Goal: Task Accomplishment & Management: Use online tool/utility

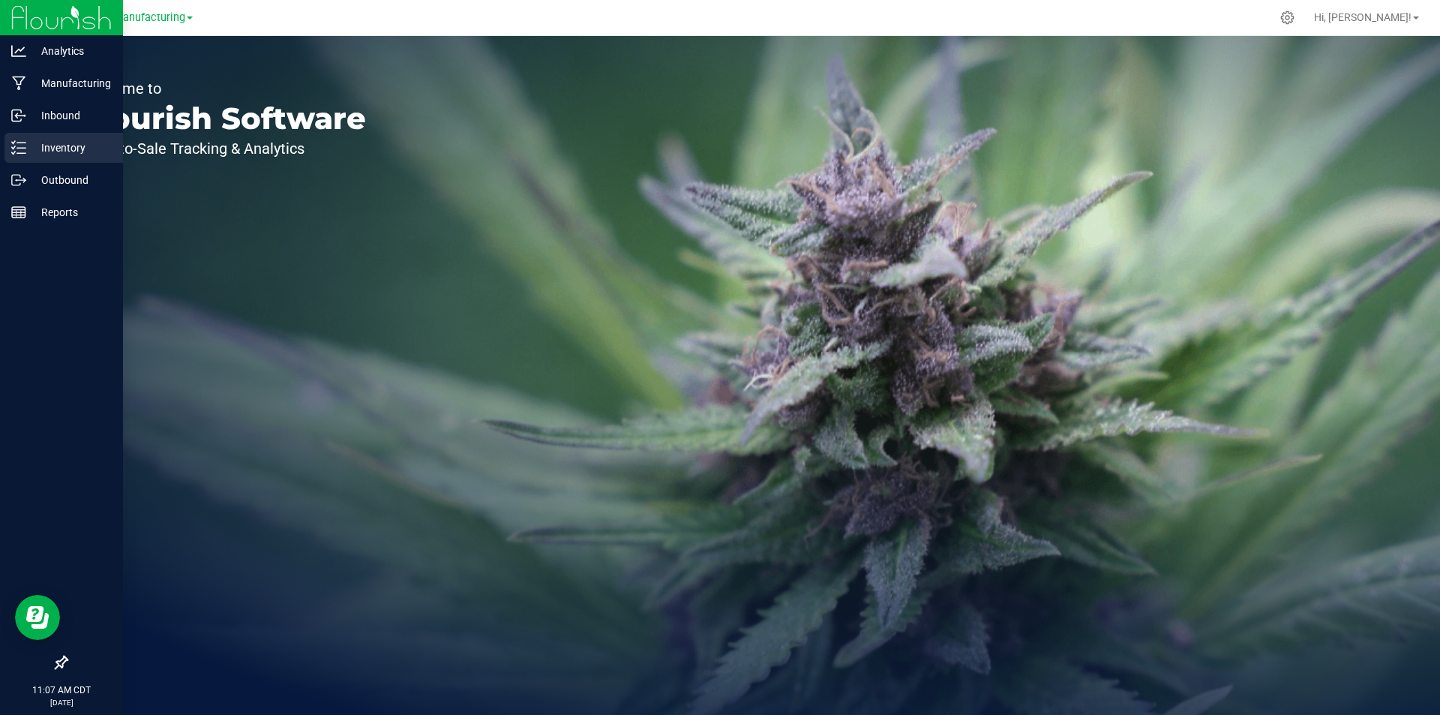
click at [25, 140] on icon at bounding box center [18, 147] width 15 height 15
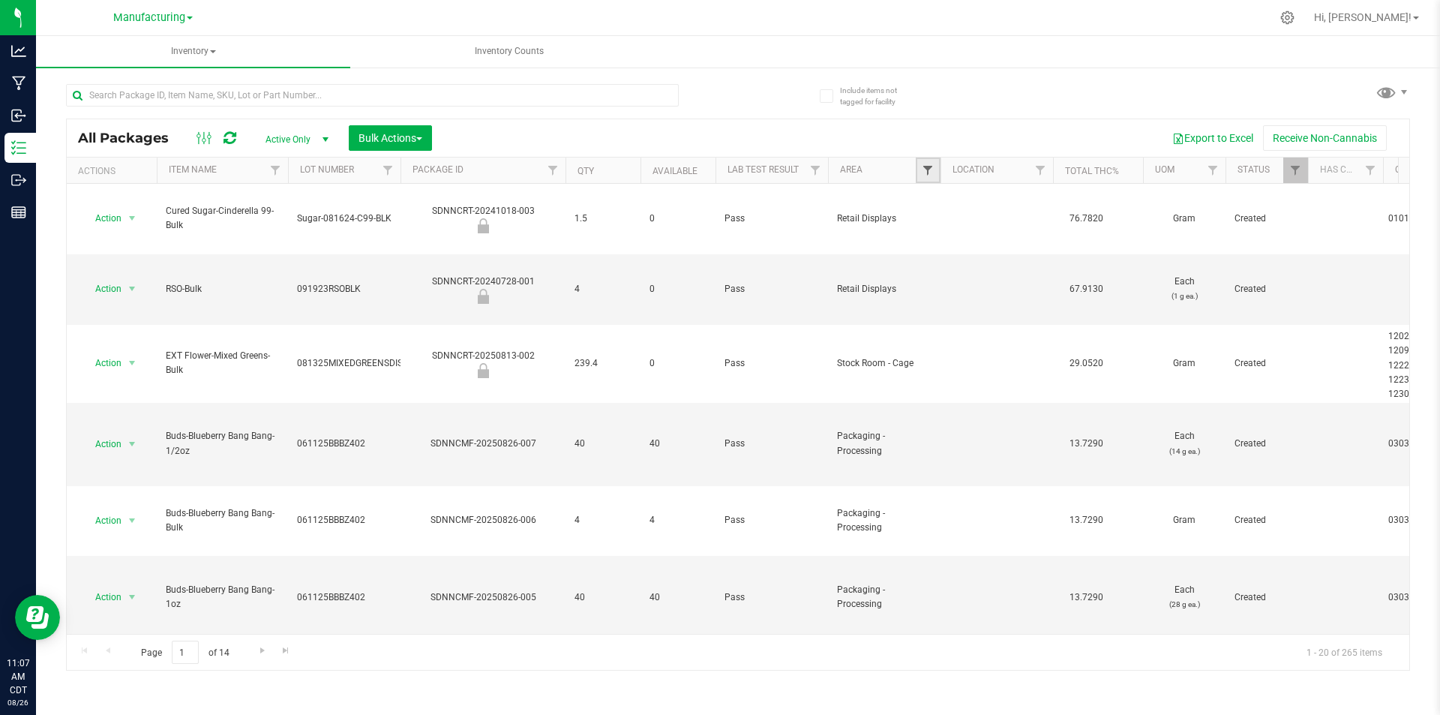
click at [932, 170] on span "Filter" at bounding box center [928, 170] width 12 height 12
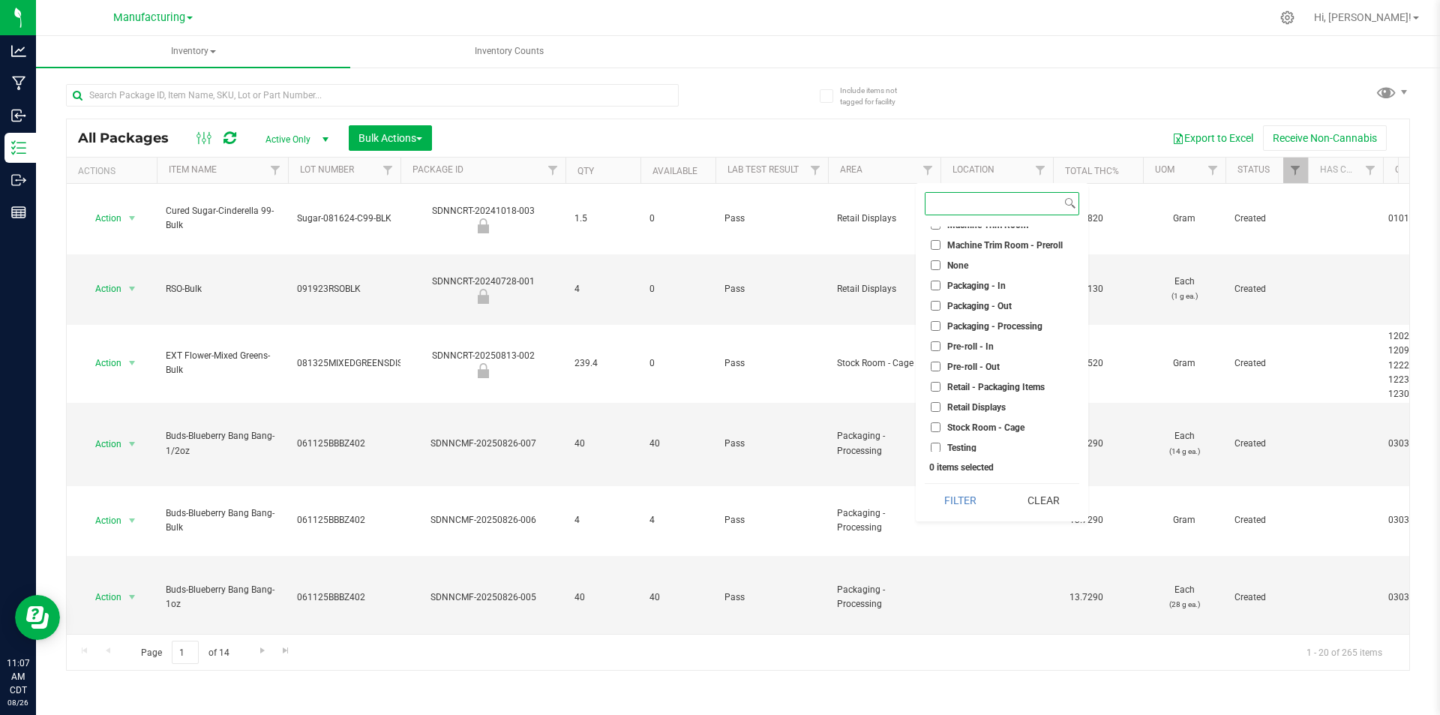
scroll to position [375, 0]
click at [937, 345] on input "Pre-roll - In" at bounding box center [936, 346] width 10 height 10
checkbox input "true"
click at [972, 503] on button "Filter" at bounding box center [961, 500] width 72 height 33
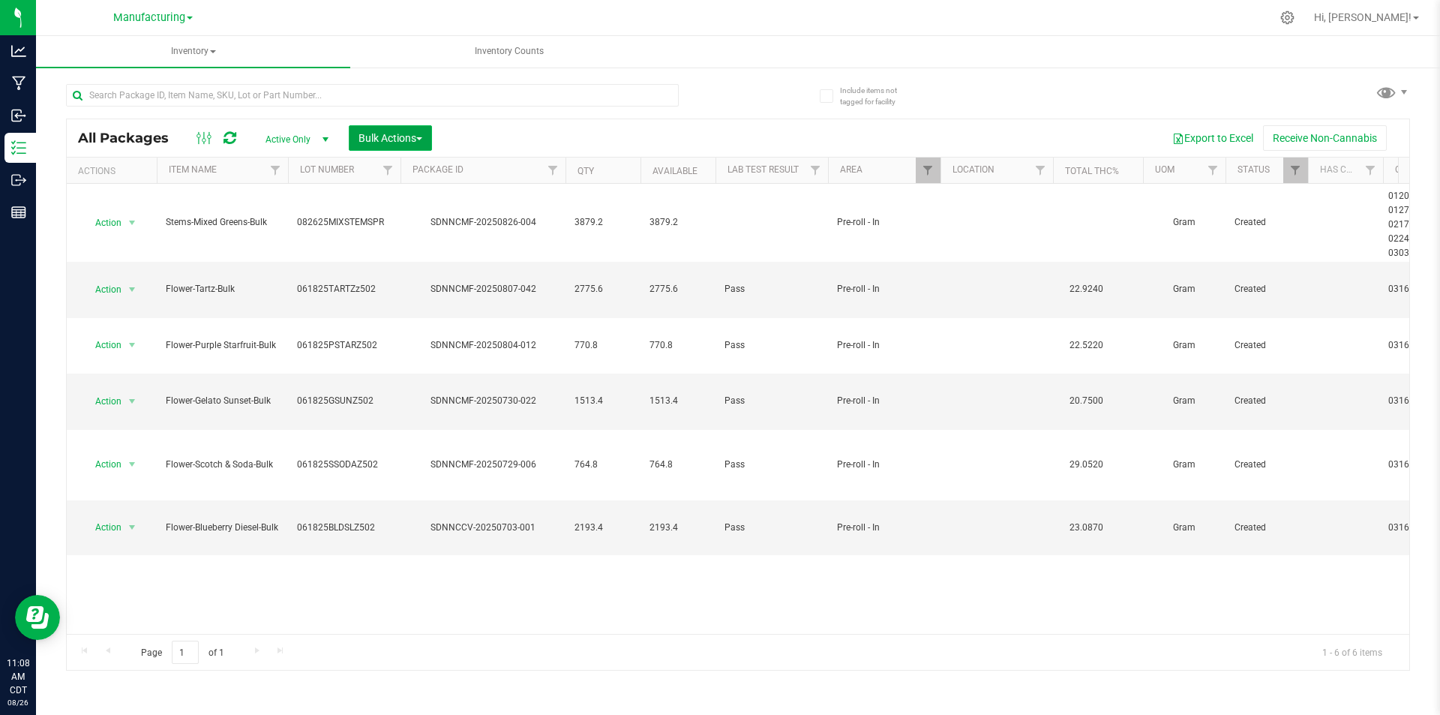
click at [375, 136] on span "Bulk Actions" at bounding box center [391, 138] width 64 height 12
click at [383, 169] on span "Add to manufacturing run" at bounding box center [414, 172] width 113 height 12
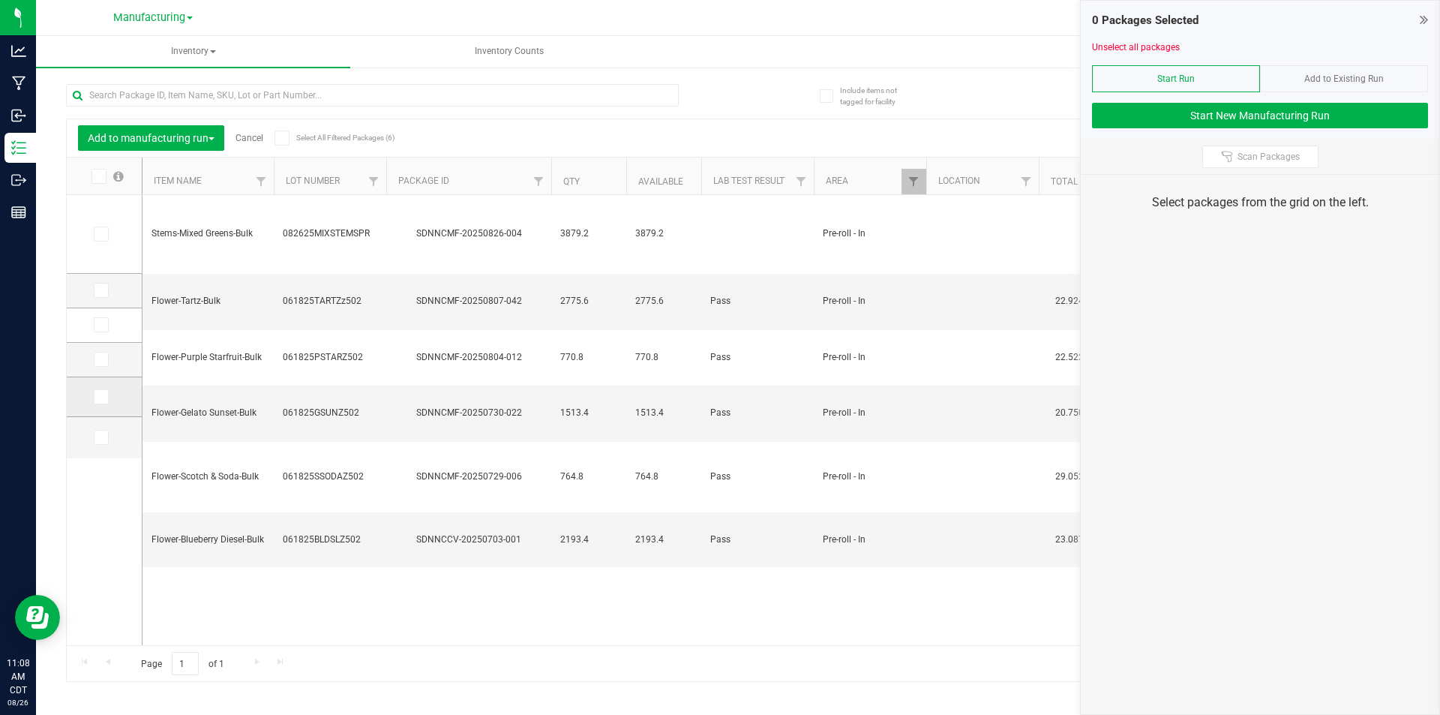
click at [104, 397] on icon at bounding box center [100, 397] width 10 height 0
click at [0, 0] on input "checkbox" at bounding box center [0, 0] width 0 height 0
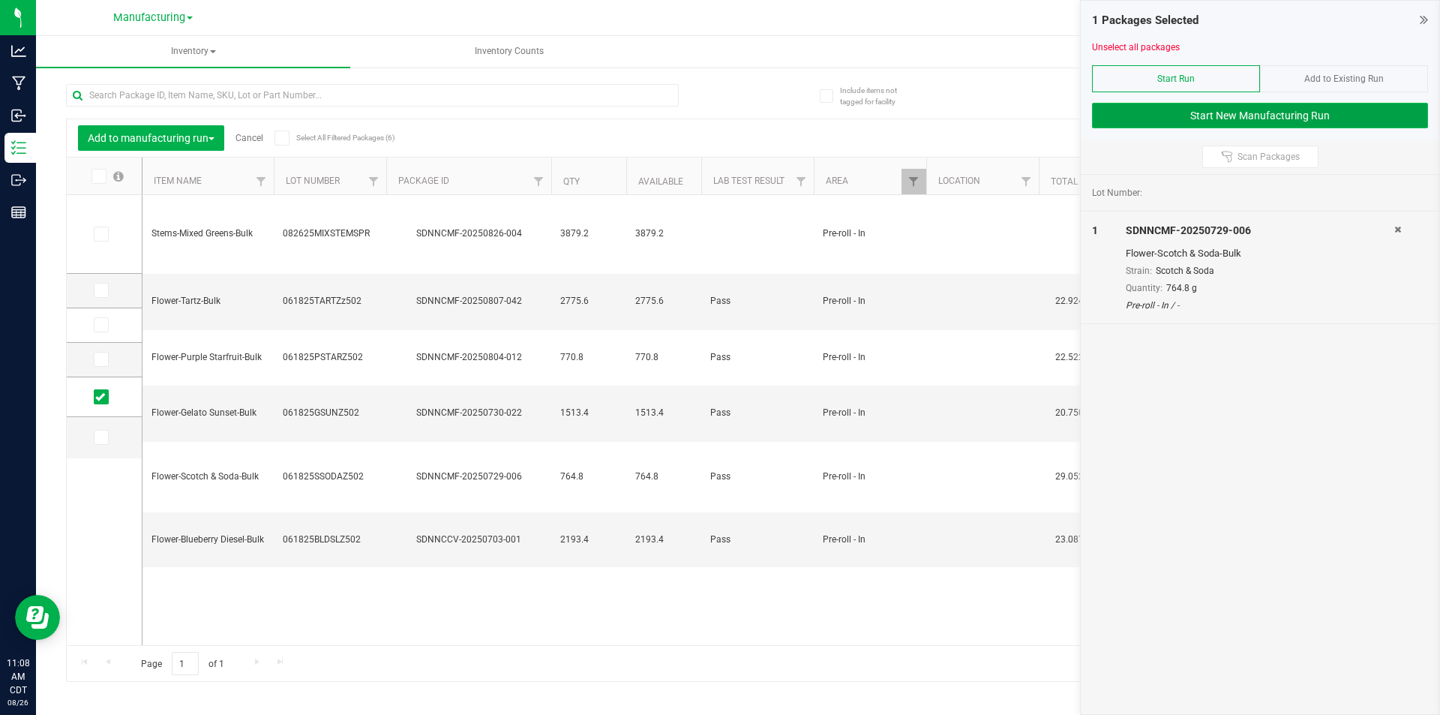
click at [1188, 110] on button "Start New Manufacturing Run" at bounding box center [1260, 116] width 336 height 26
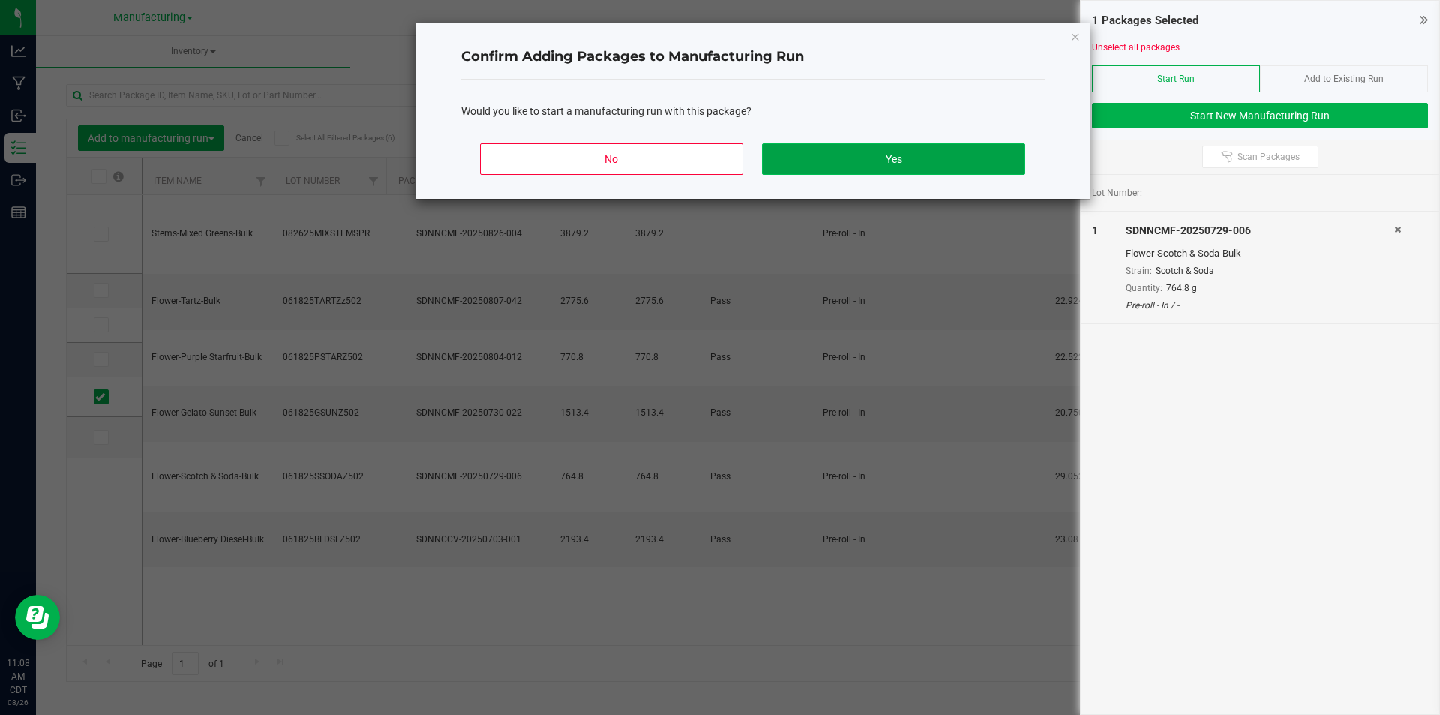
click at [966, 164] on button "Yes" at bounding box center [893, 159] width 263 height 32
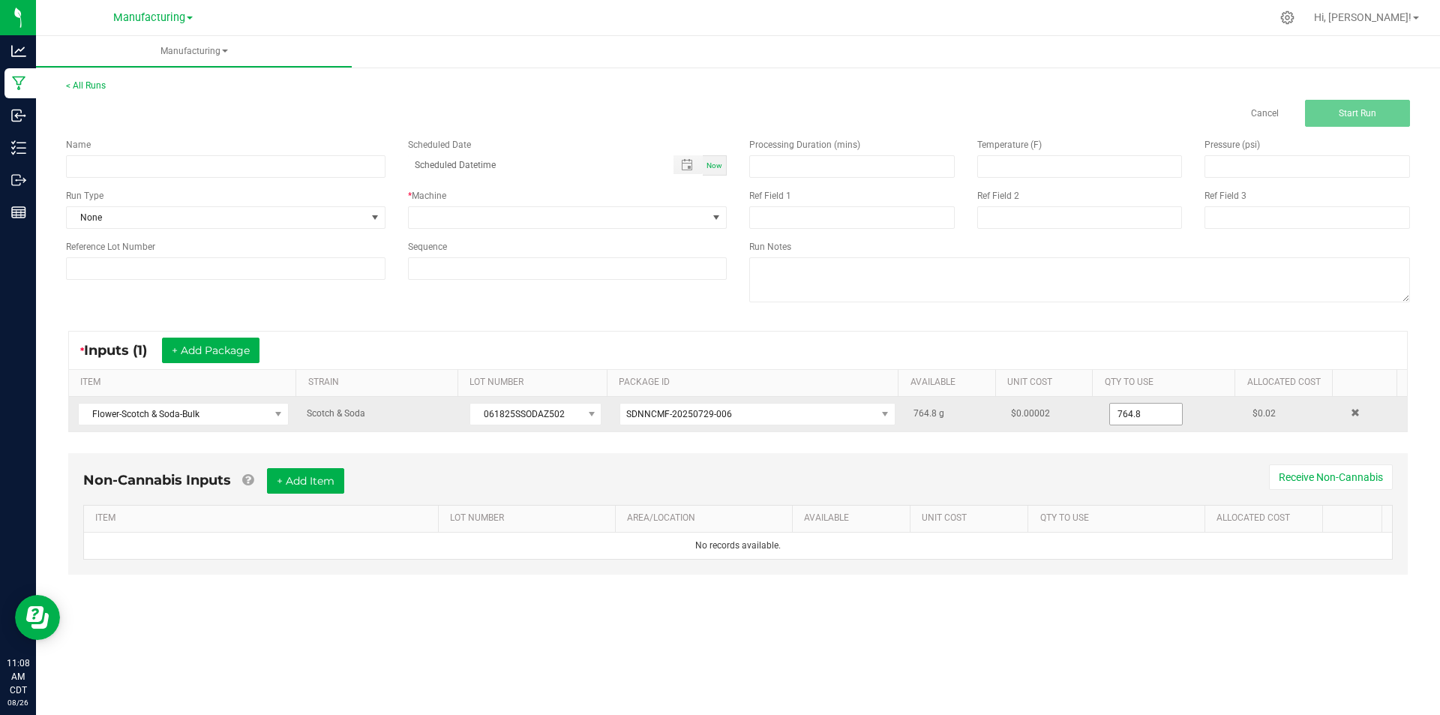
drag, startPoint x: 1154, startPoint y: 419, endPoint x: 1147, endPoint y: 404, distance: 16.5
click at [1153, 417] on input "764.8" at bounding box center [1146, 414] width 72 height 21
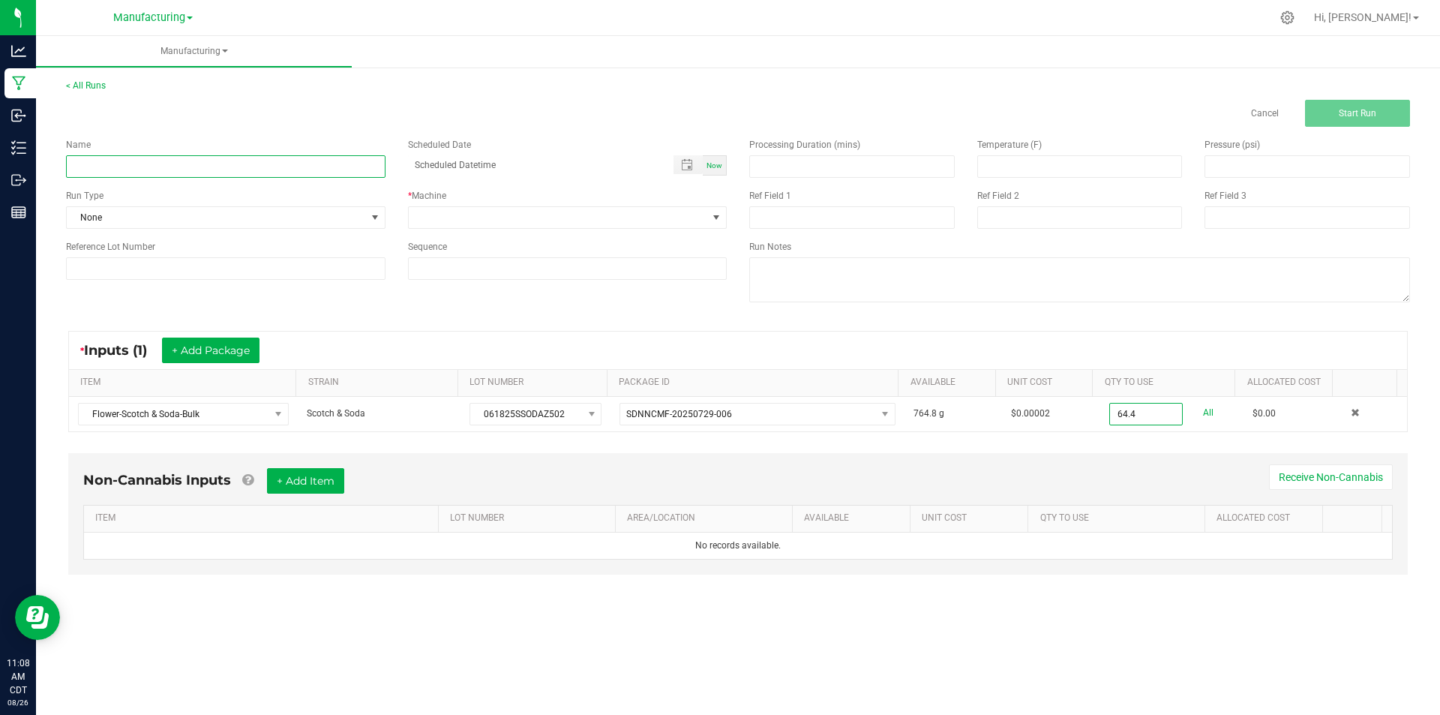
type input "64.4000 g"
click at [189, 170] on input at bounding box center [226, 166] width 320 height 23
type input "082625-scotch n soda stems"
click at [365, 214] on span "None" at bounding box center [216, 217] width 299 height 21
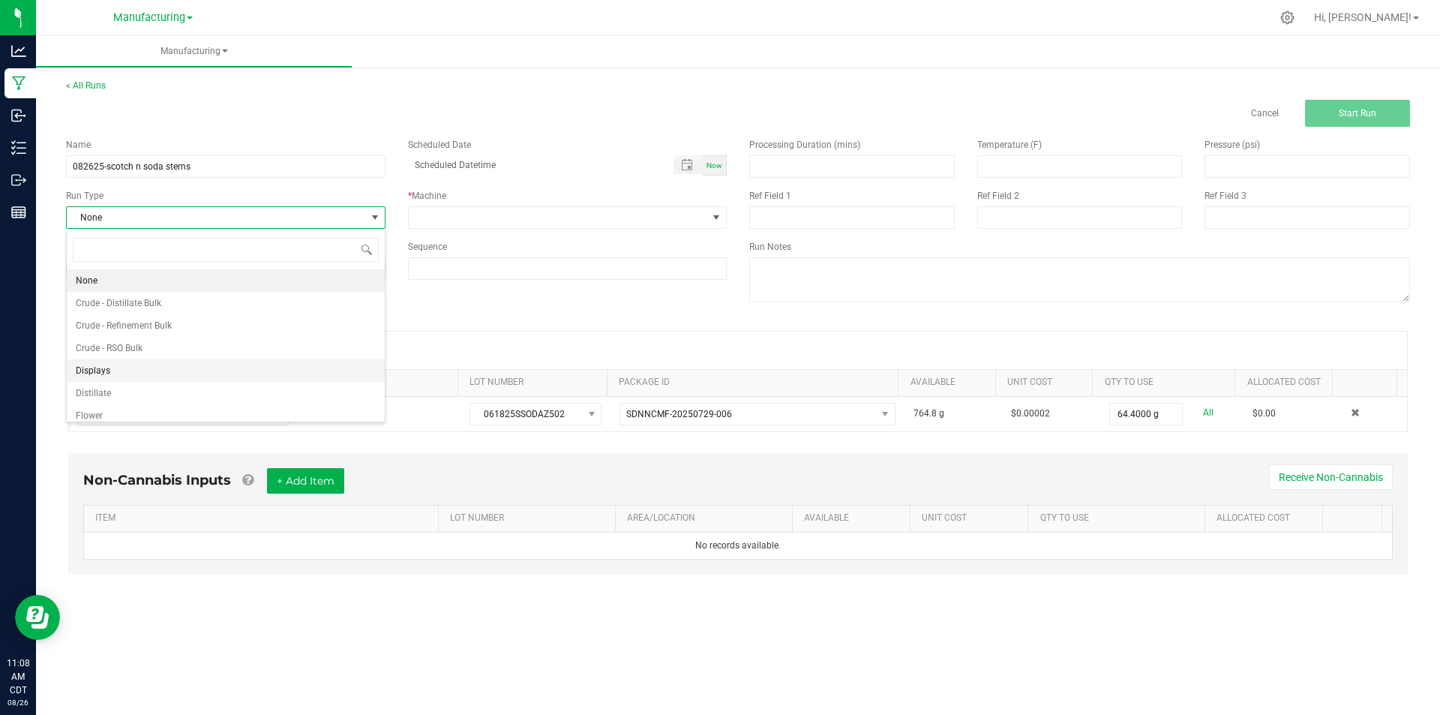
scroll to position [75, 0]
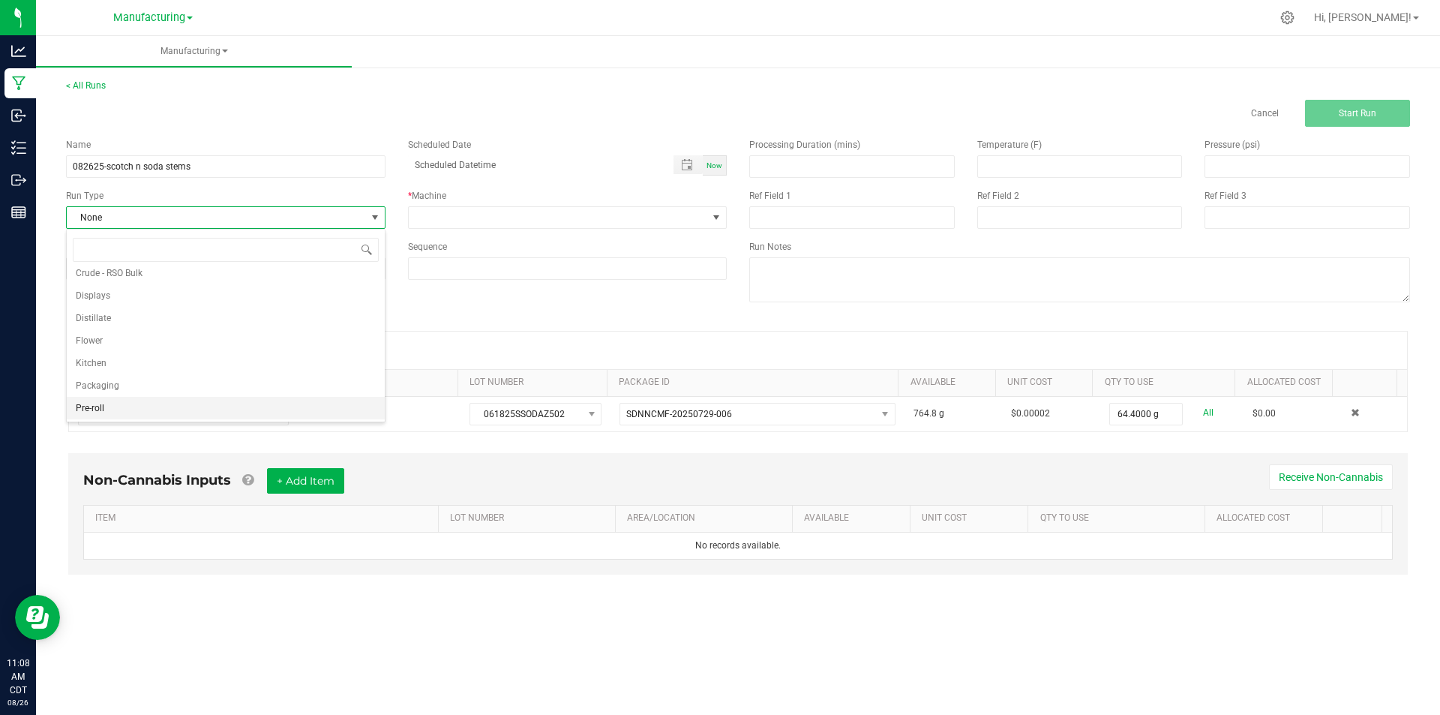
click at [149, 404] on li "Pre-roll" at bounding box center [226, 408] width 318 height 23
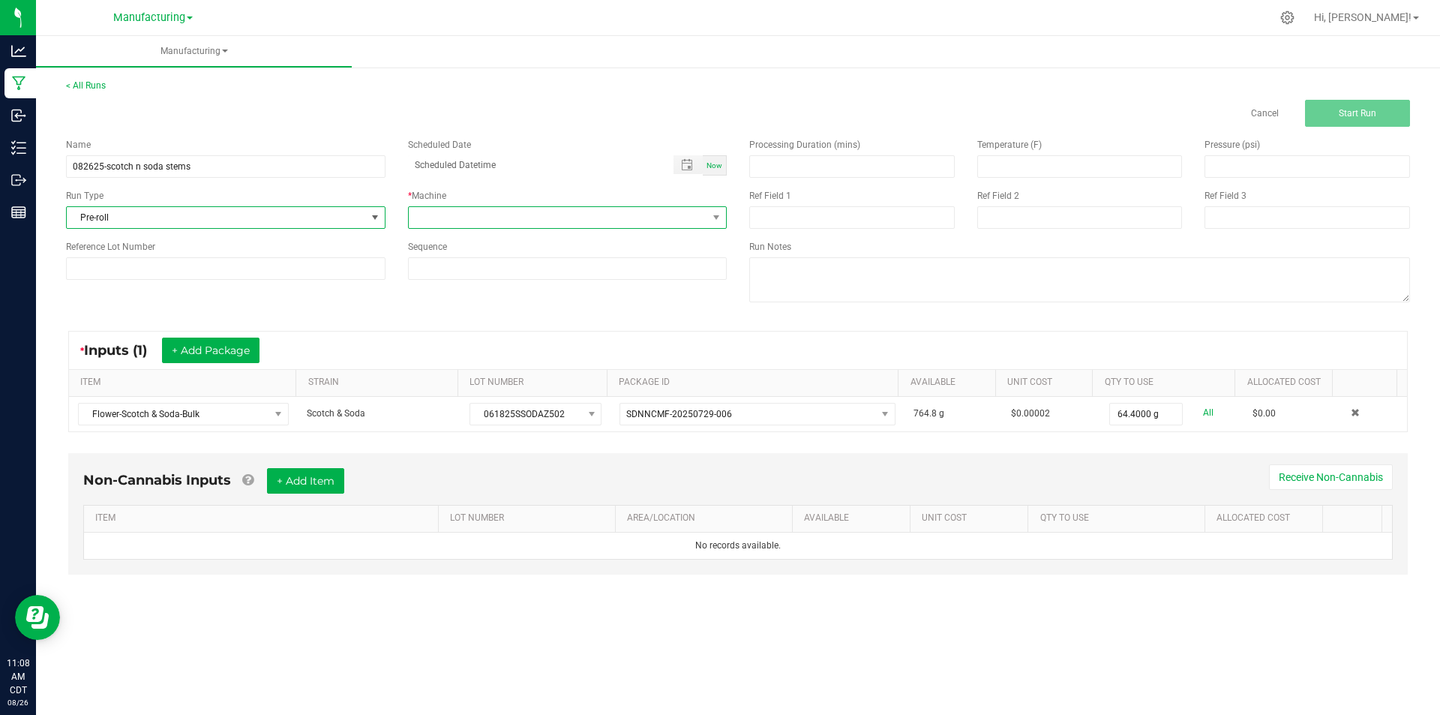
click at [509, 218] on span at bounding box center [558, 217] width 299 height 21
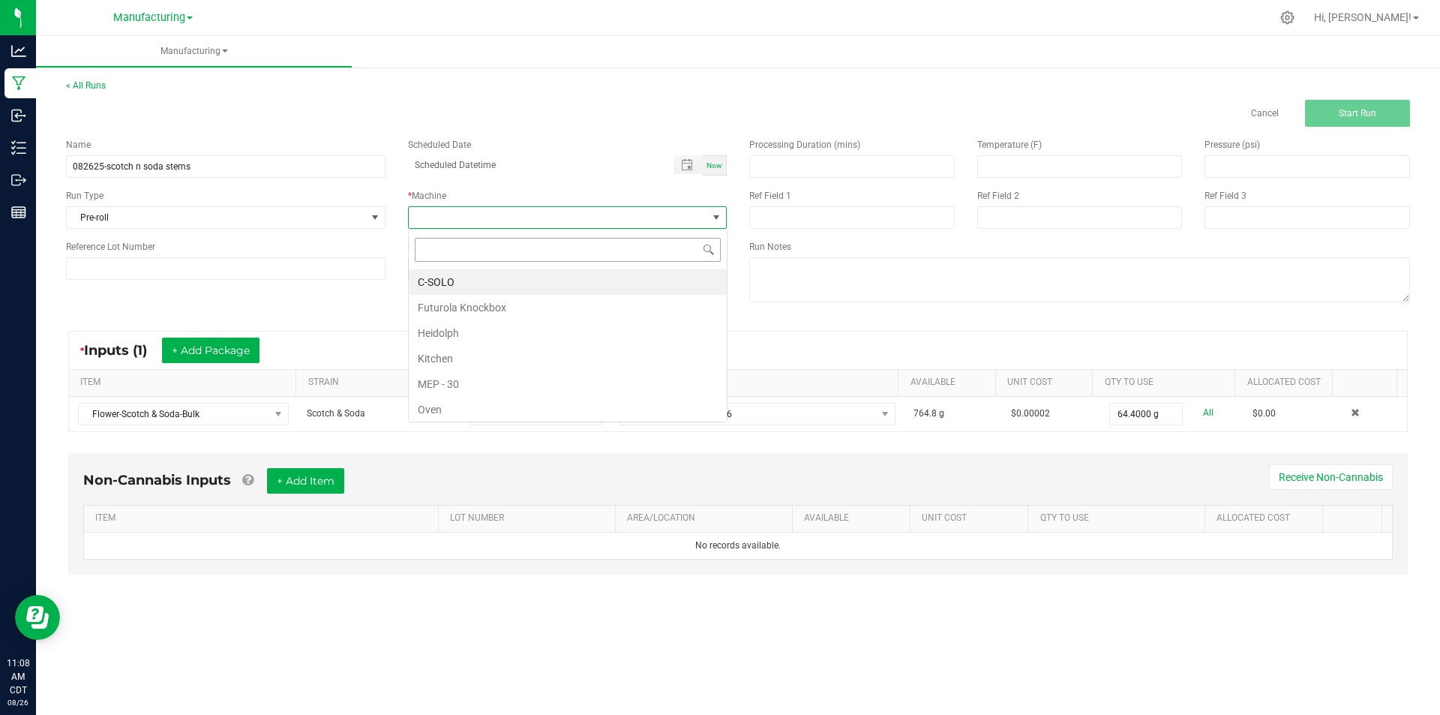
scroll to position [23, 319]
click at [455, 308] on li "Futurola Knockbox" at bounding box center [568, 308] width 318 height 26
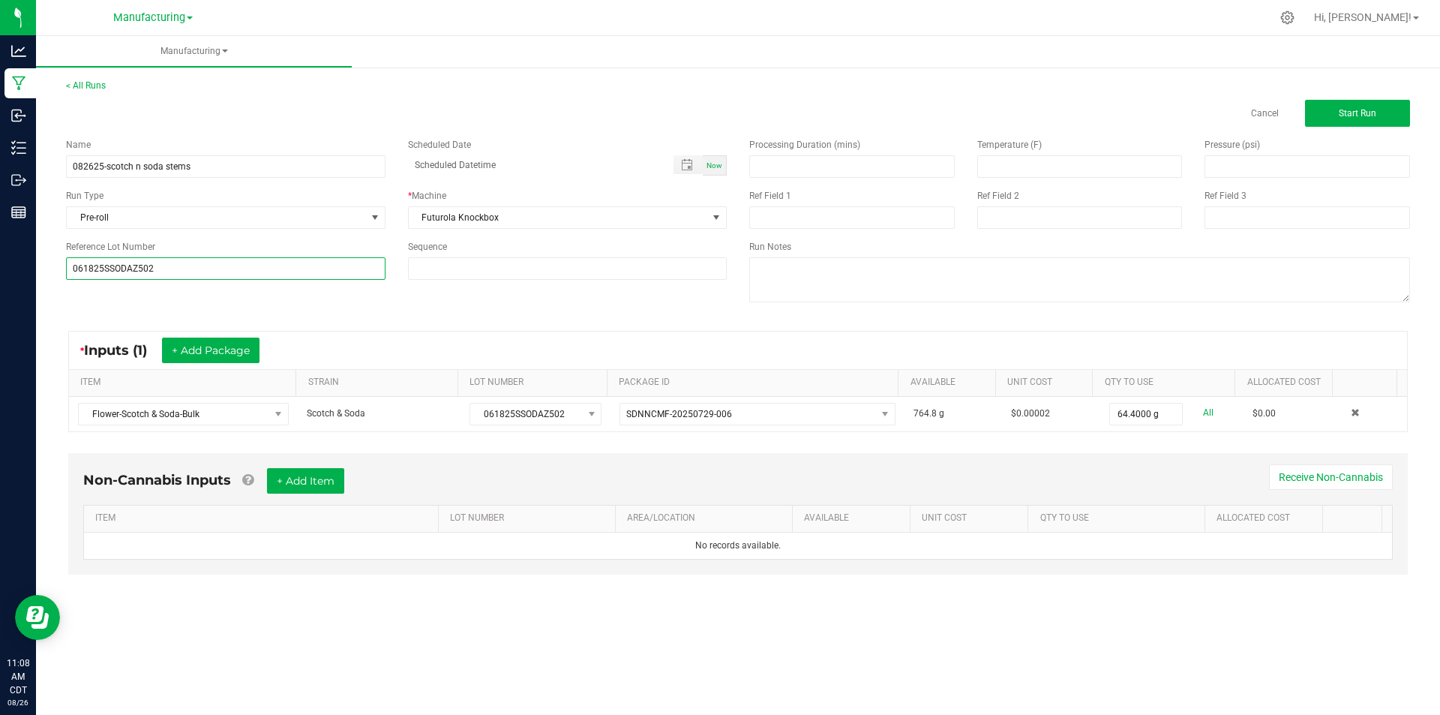
type input "061825SSODAZ502"
drag, startPoint x: 129, startPoint y: 300, endPoint x: 140, endPoint y: 303, distance: 10.9
click at [136, 302] on div "Name 082625-scotch n soda stems Scheduled Date Now Run Type Pre-roll * Machine …" at bounding box center [738, 222] width 1367 height 191
click at [1347, 113] on span "Start Run" at bounding box center [1358, 113] width 38 height 11
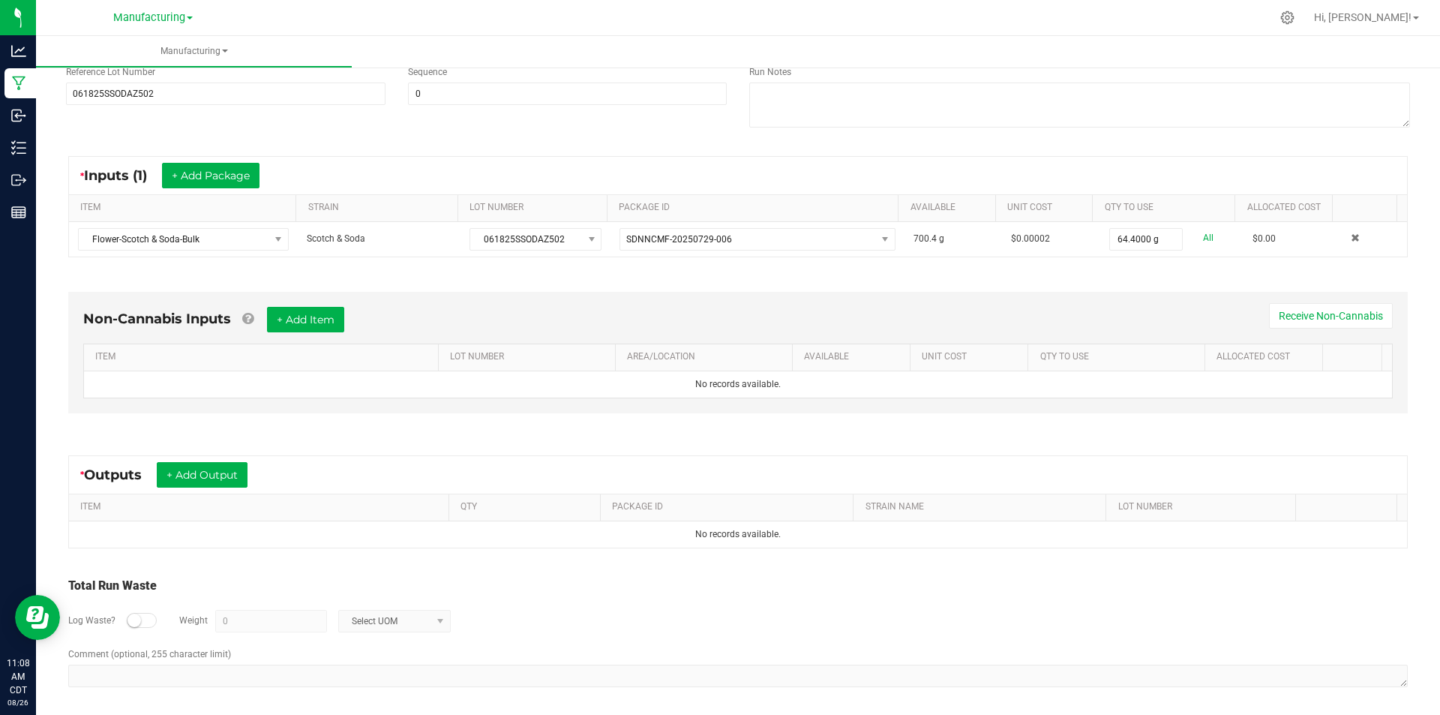
scroll to position [199, 0]
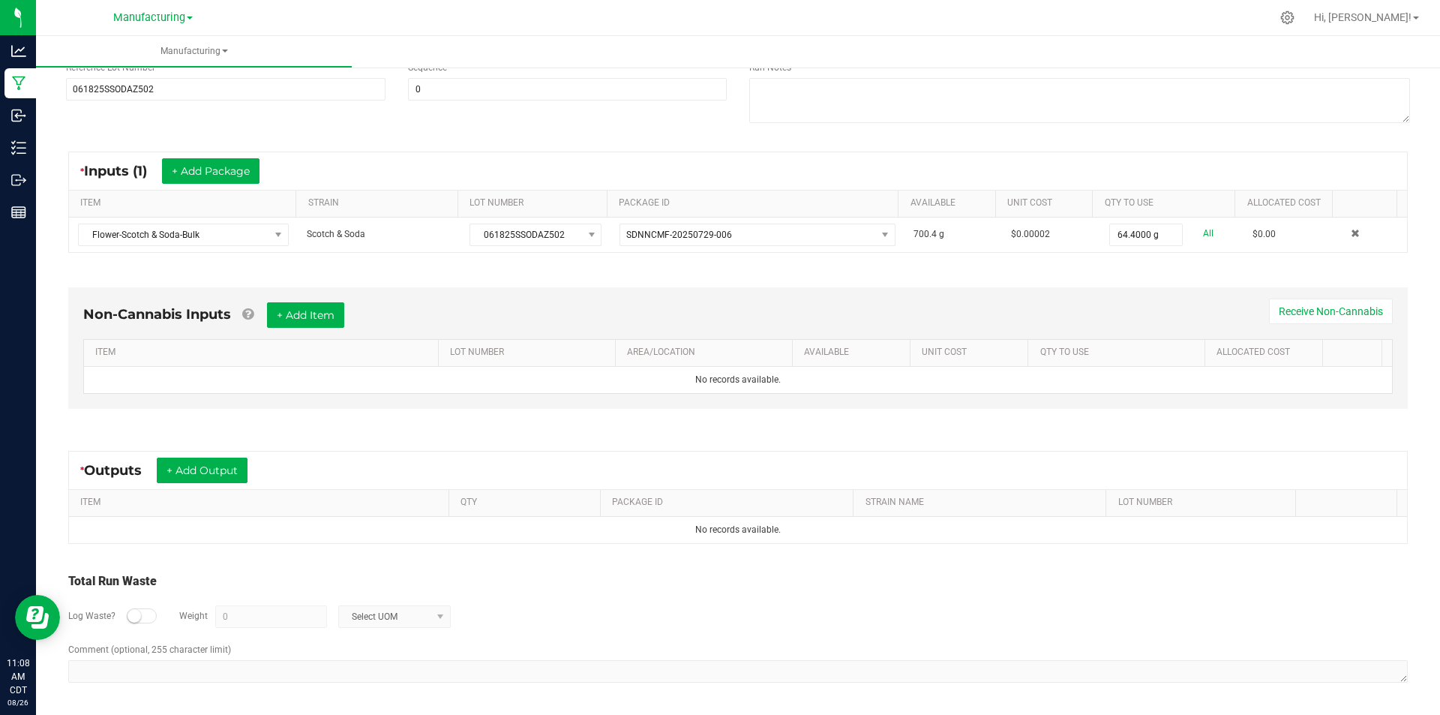
click at [226, 456] on div "* Outputs + Add Output" at bounding box center [738, 471] width 1338 height 38
click at [219, 465] on button "+ Add Output" at bounding box center [202, 471] width 91 height 26
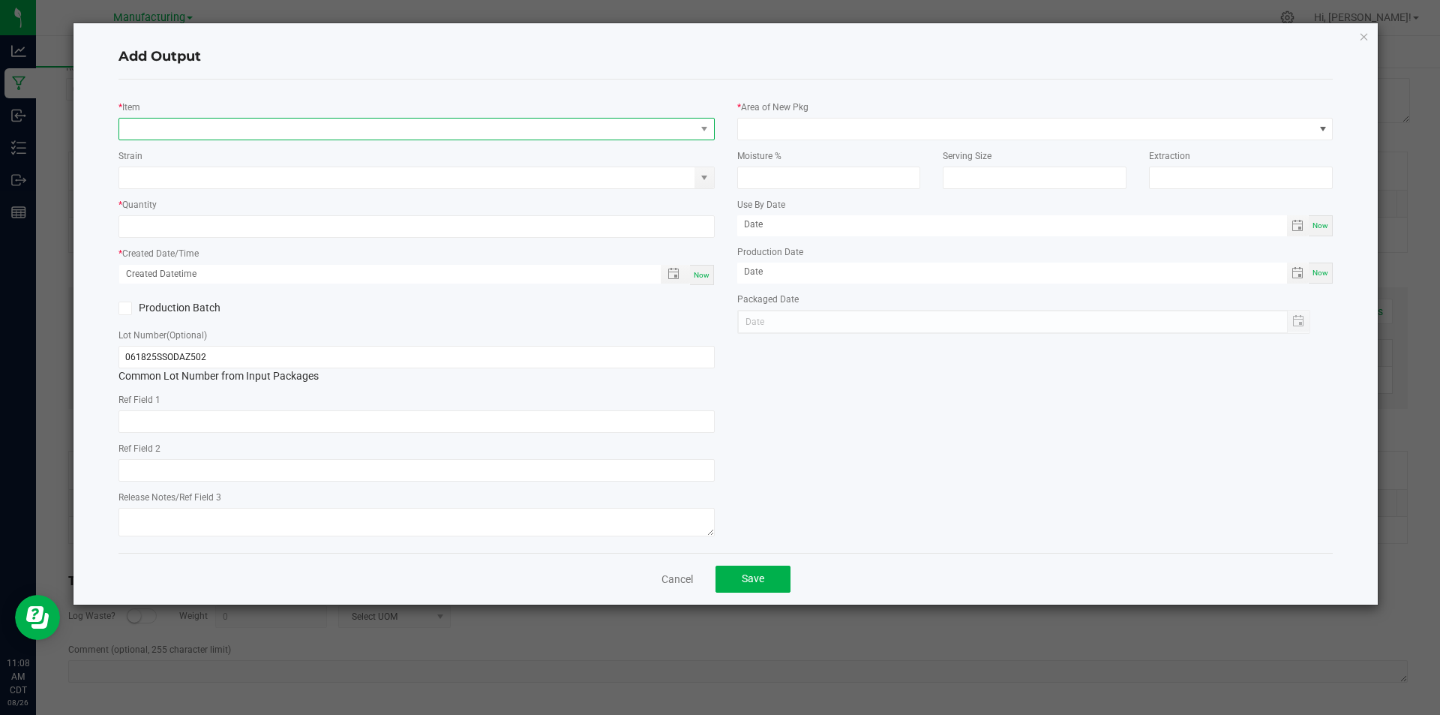
click at [166, 125] on span "NO DATA FOUND" at bounding box center [407, 129] width 576 height 21
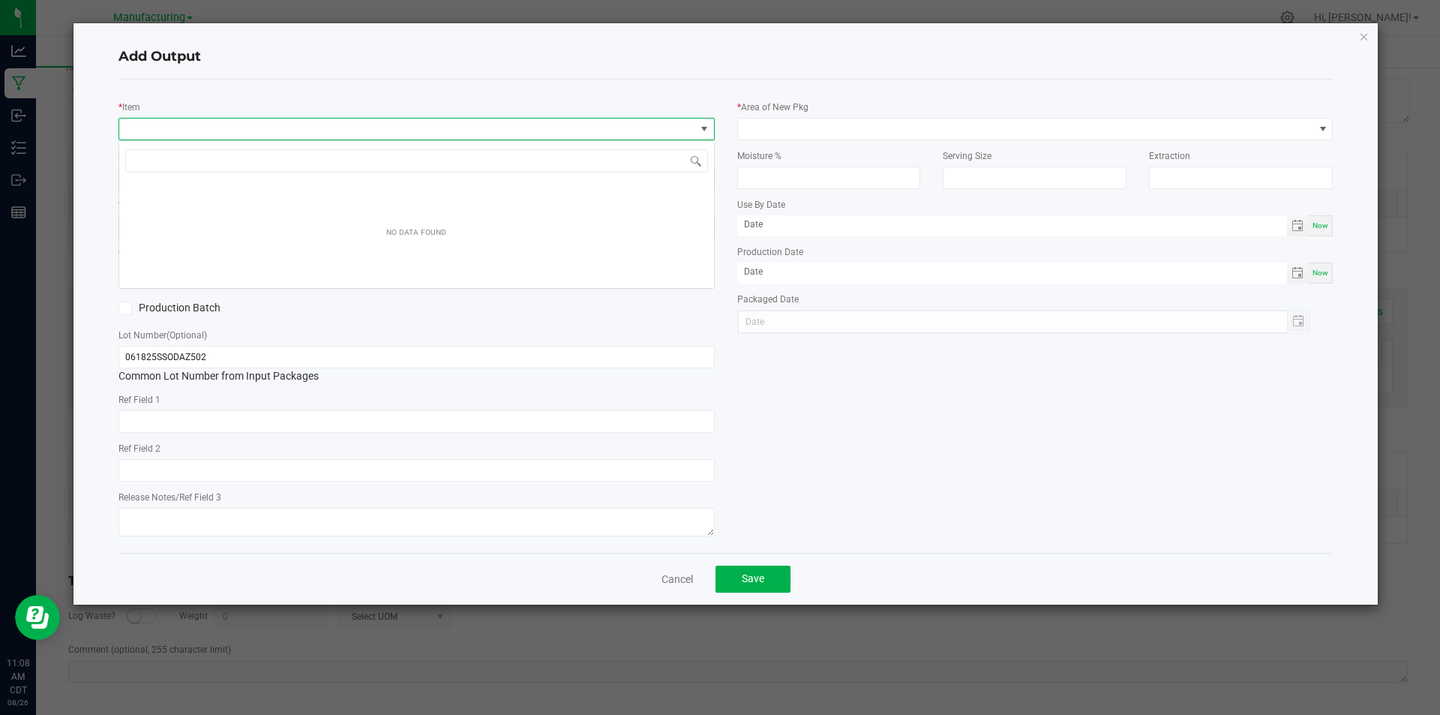
scroll to position [23, 596]
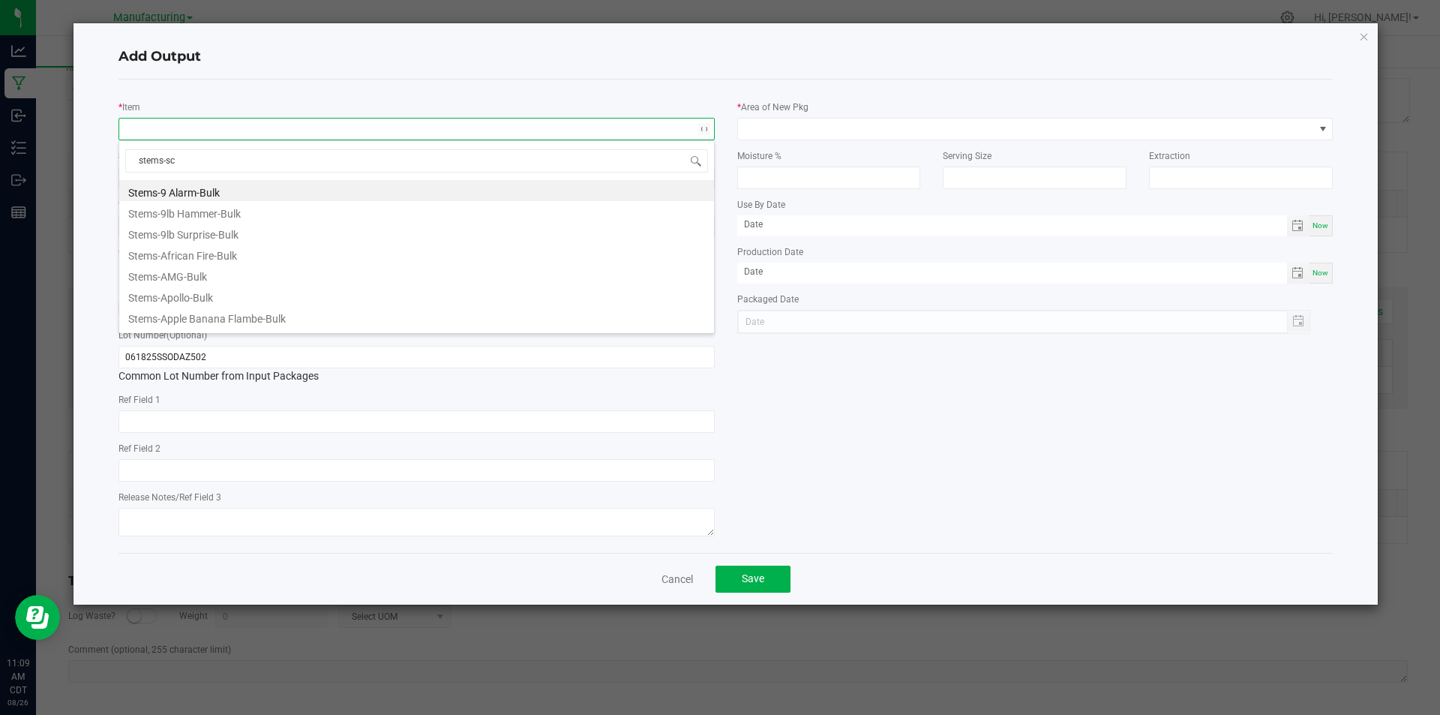
type input "stems-sco"
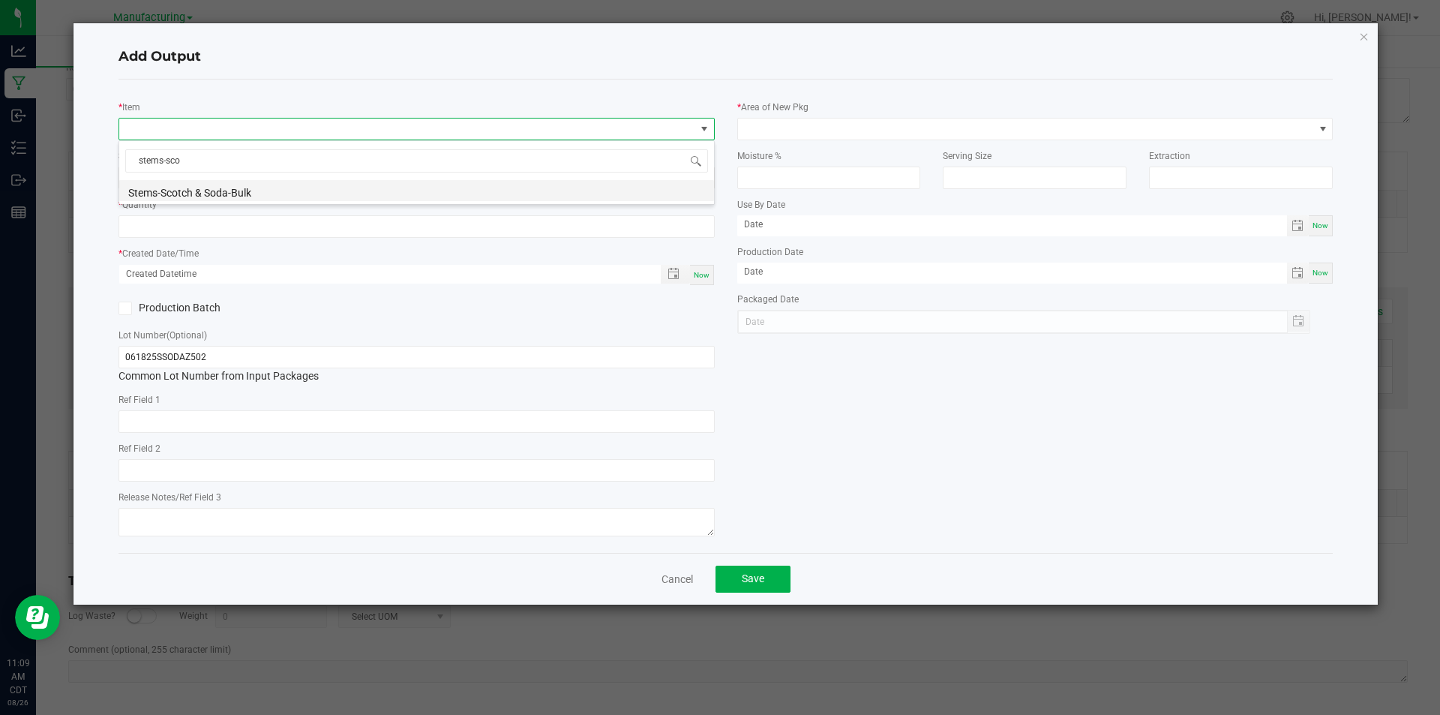
click at [240, 189] on li "Stems-Scotch & Soda-Bulk" at bounding box center [416, 190] width 595 height 21
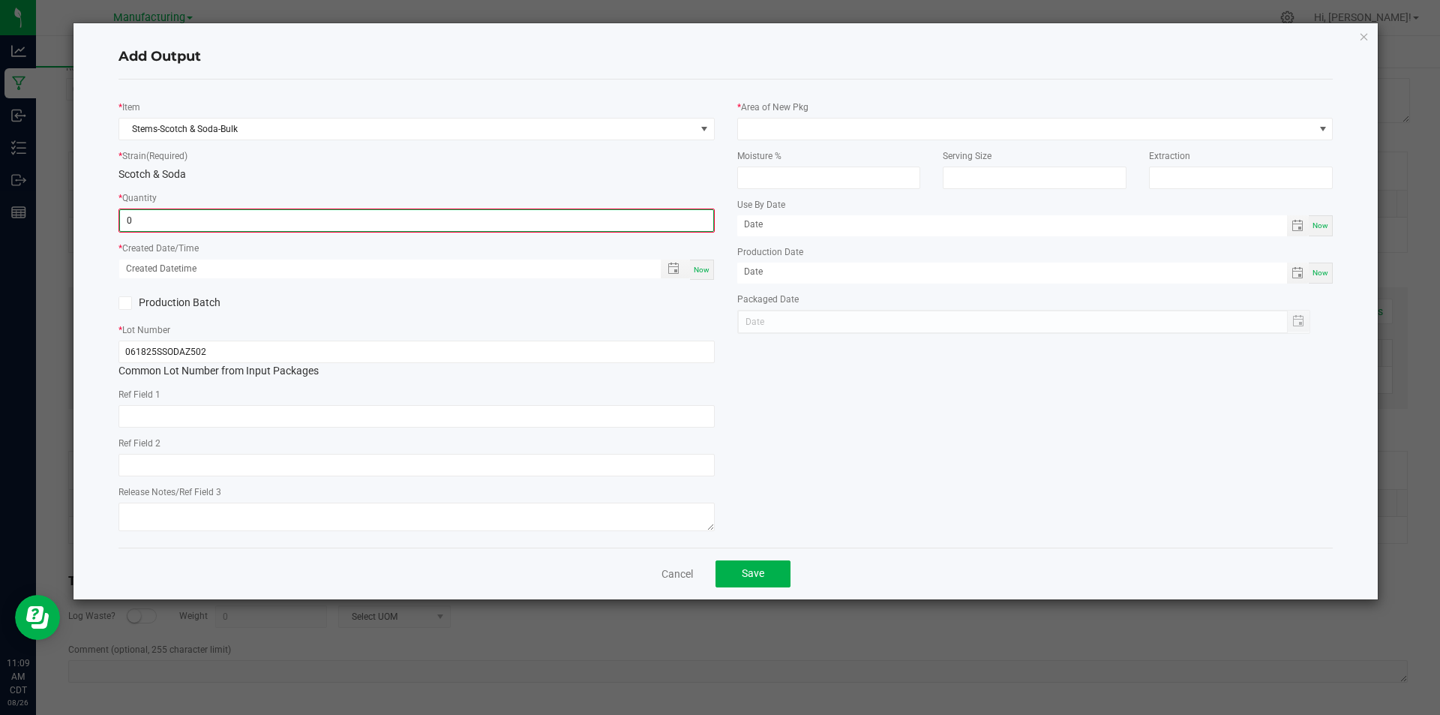
click at [199, 226] on input "0" at bounding box center [416, 220] width 593 height 21
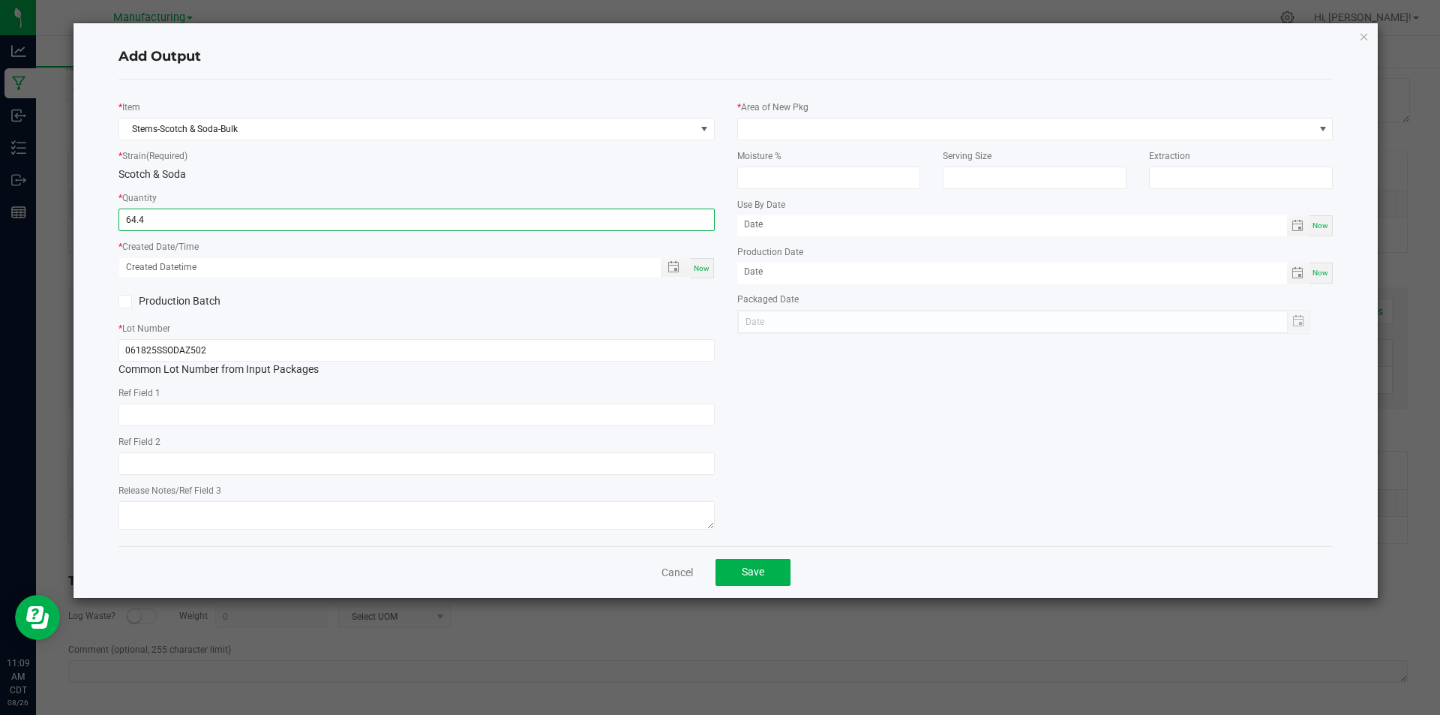
type input "64.4000 g"
click at [701, 266] on span "Now" at bounding box center [702, 268] width 16 height 8
type input "[DATE] 11:09 AM"
type input "[DATE]"
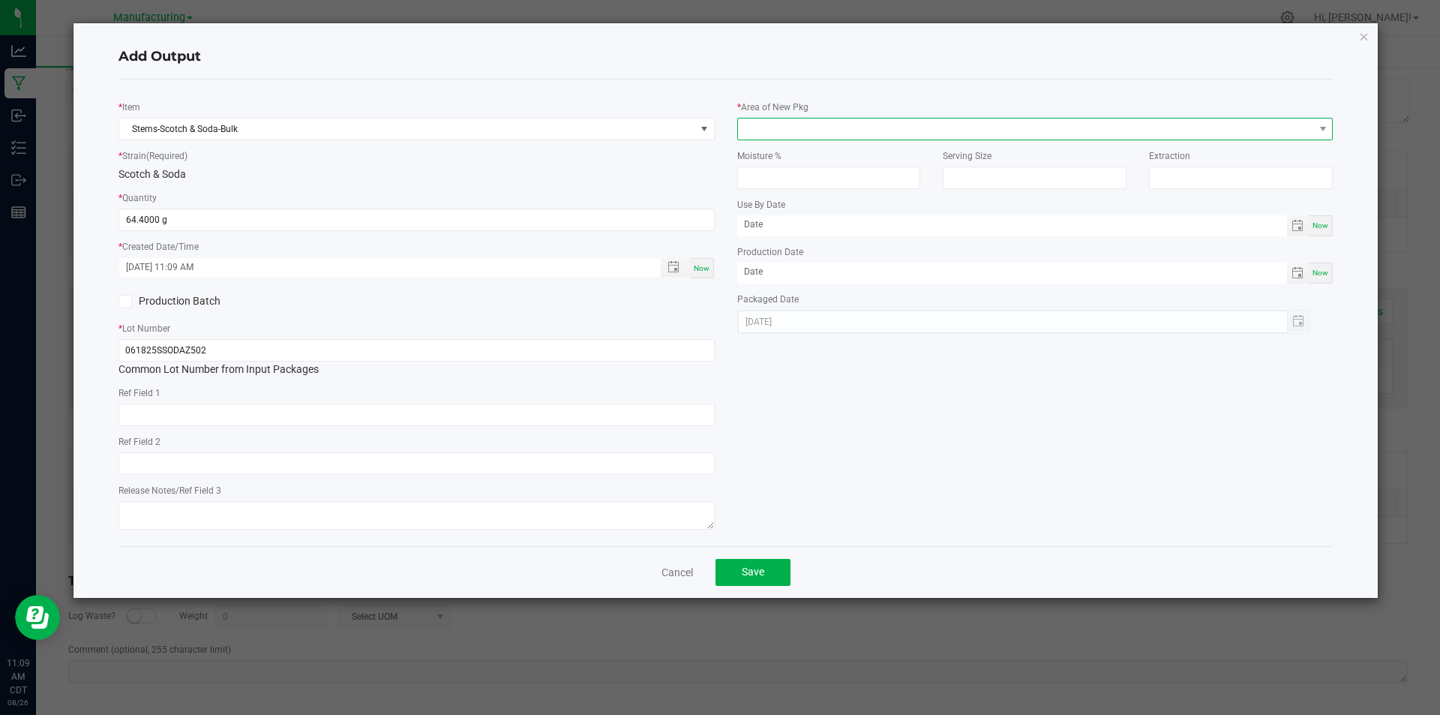
click at [777, 130] on span at bounding box center [1026, 129] width 576 height 21
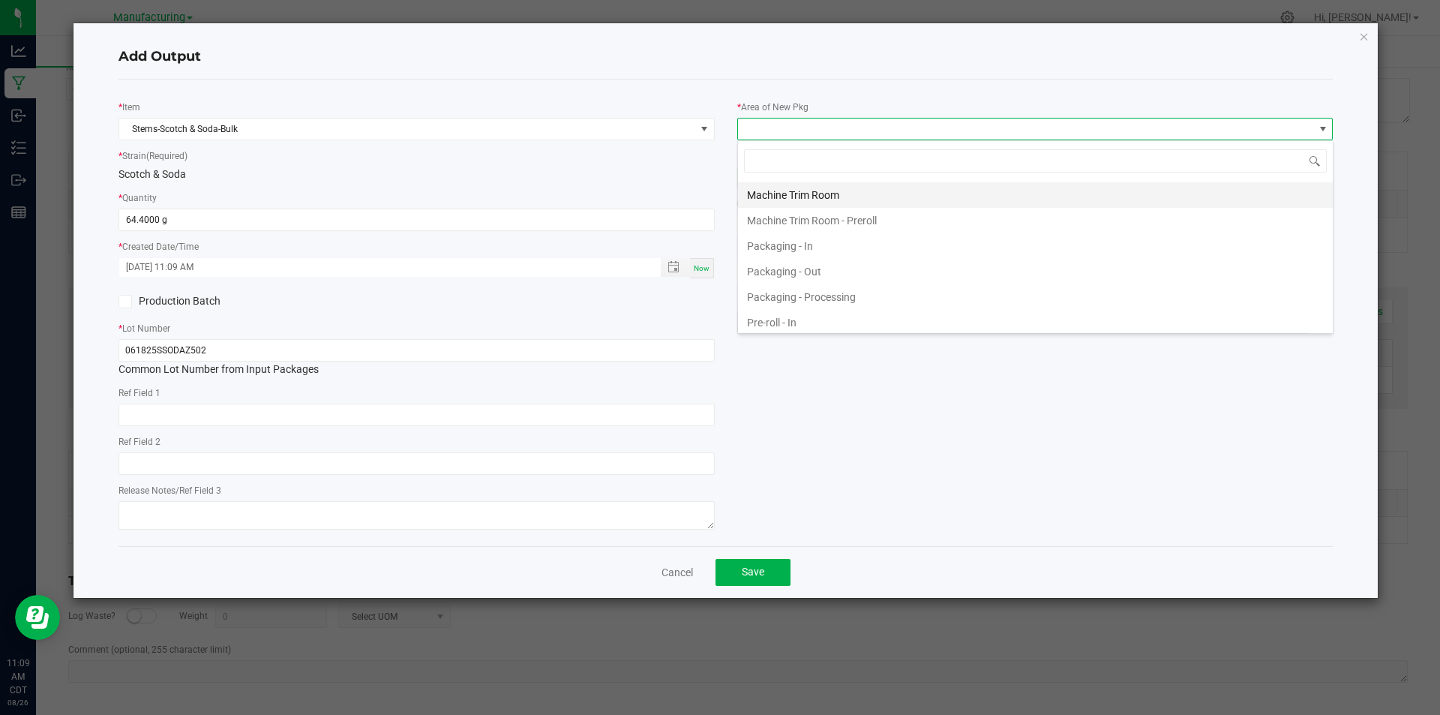
scroll to position [450, 0]
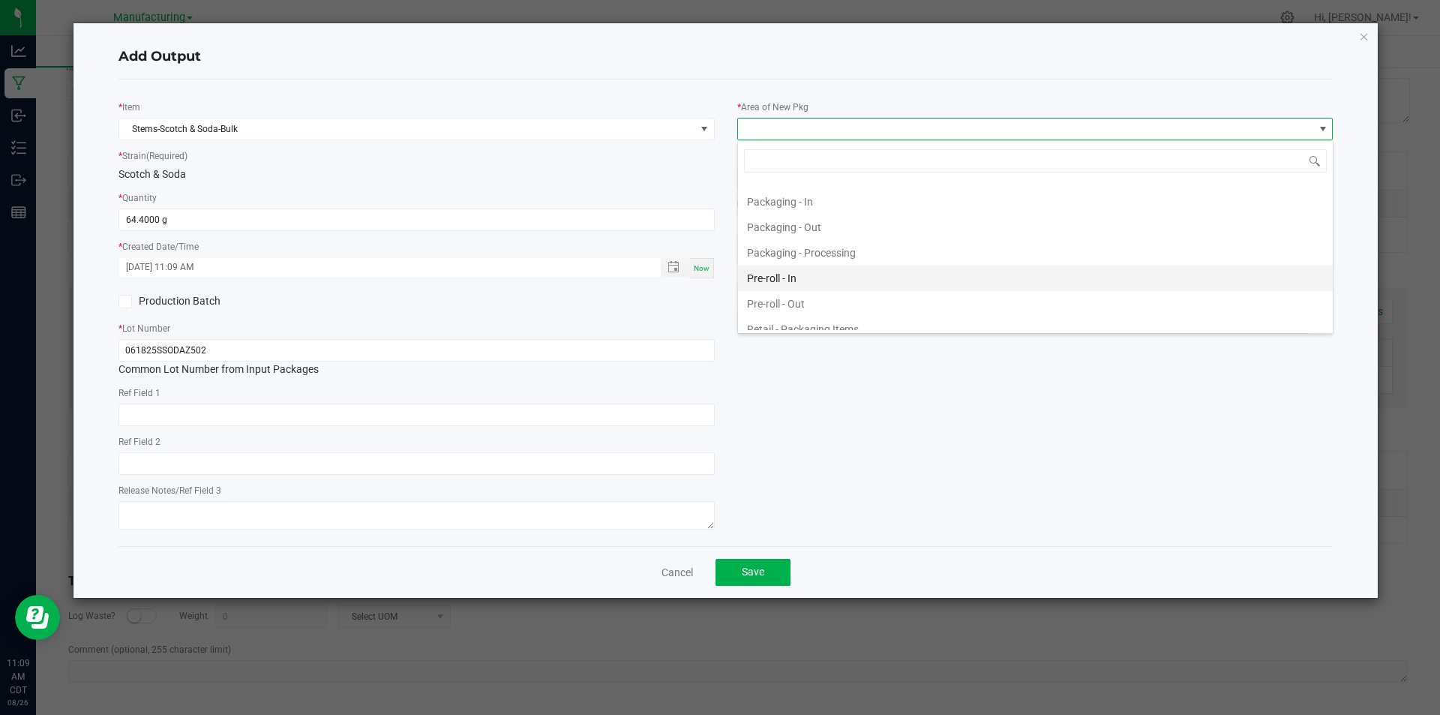
click at [816, 281] on li "Pre-roll - In" at bounding box center [1035, 279] width 595 height 26
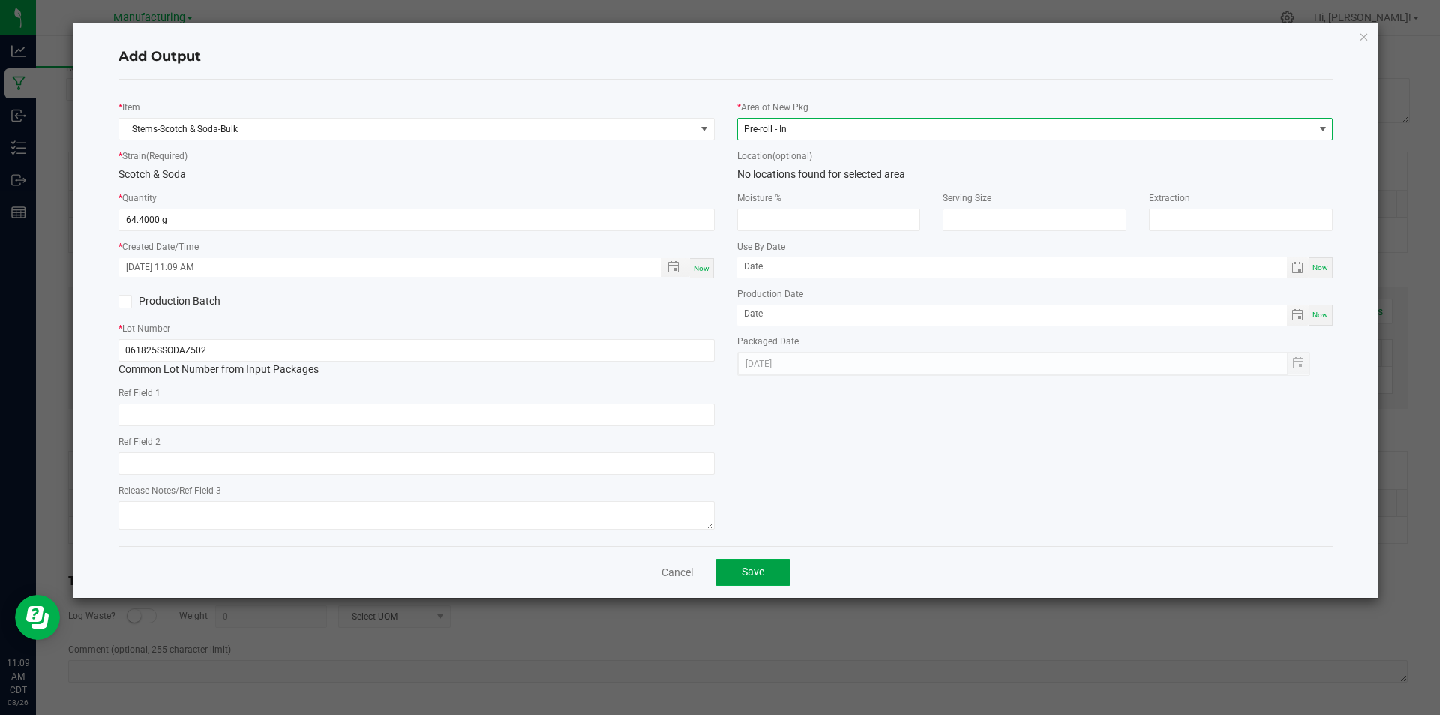
drag, startPoint x: 748, startPoint y: 575, endPoint x: 758, endPoint y: 573, distance: 10.6
click at [749, 574] on span "Save" at bounding box center [753, 572] width 23 height 12
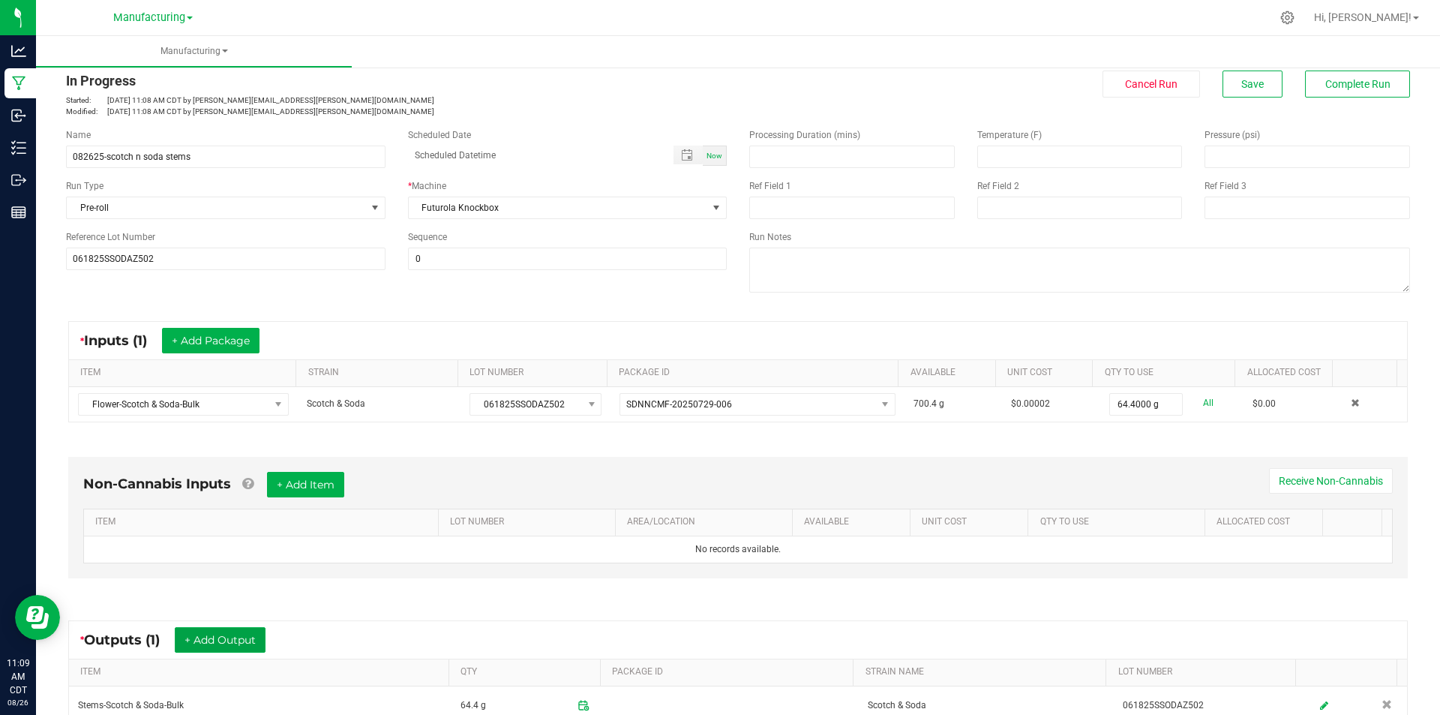
scroll to position [0, 0]
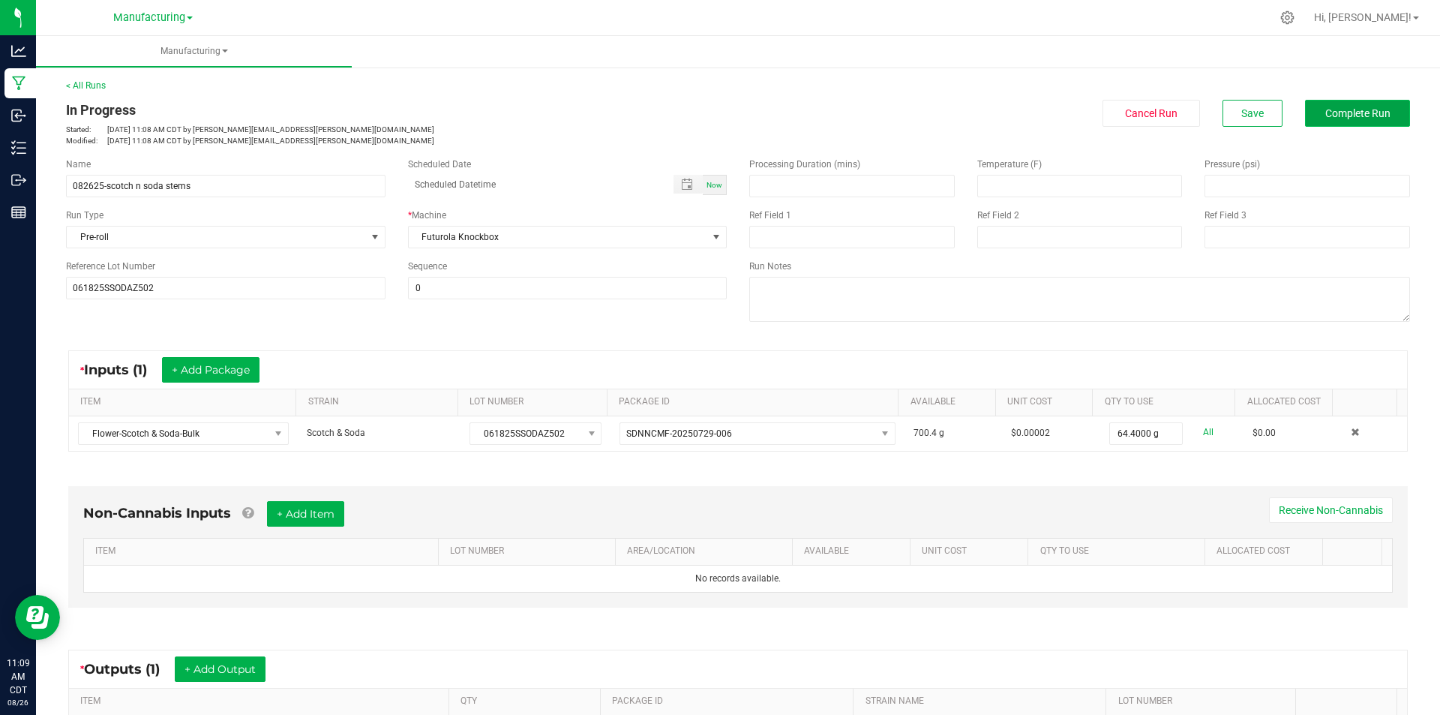
click at [1326, 108] on span "Complete Run" at bounding box center [1358, 113] width 65 height 12
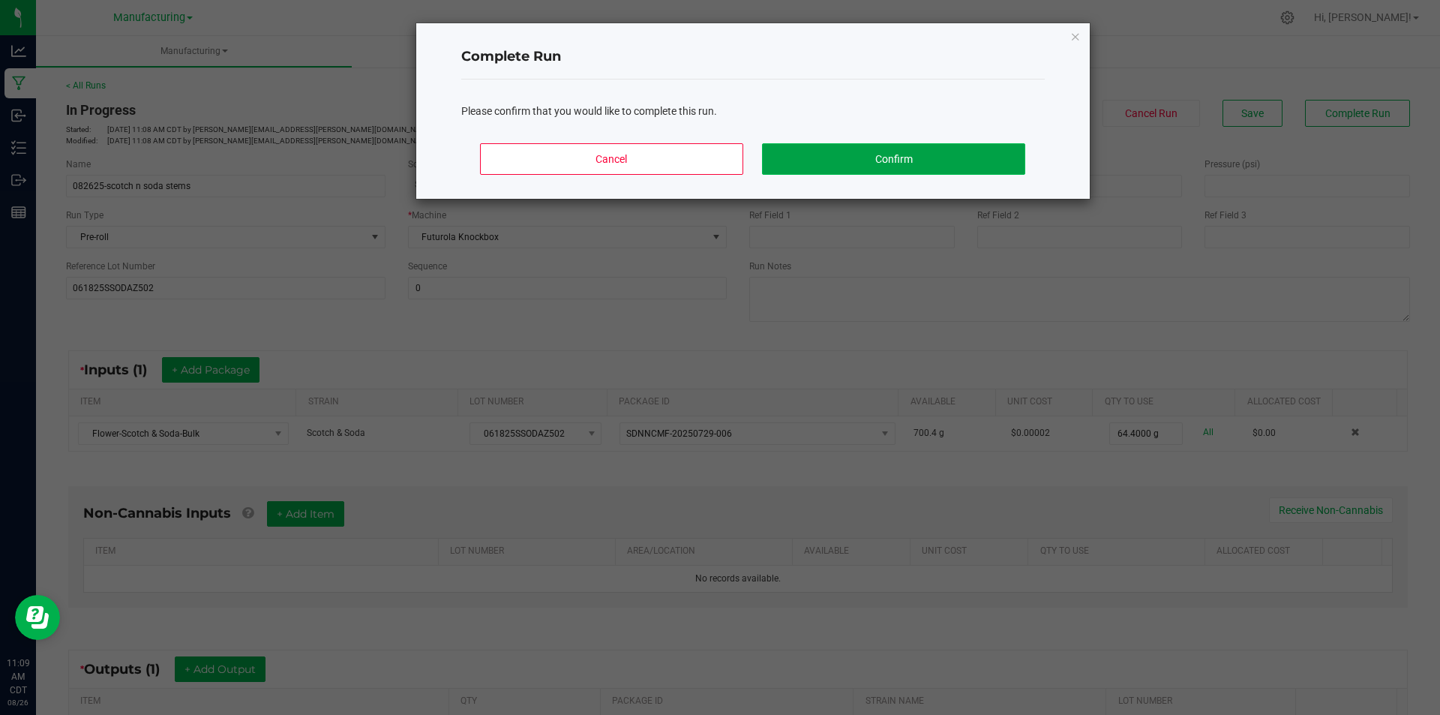
click at [838, 159] on button "Confirm" at bounding box center [893, 159] width 263 height 32
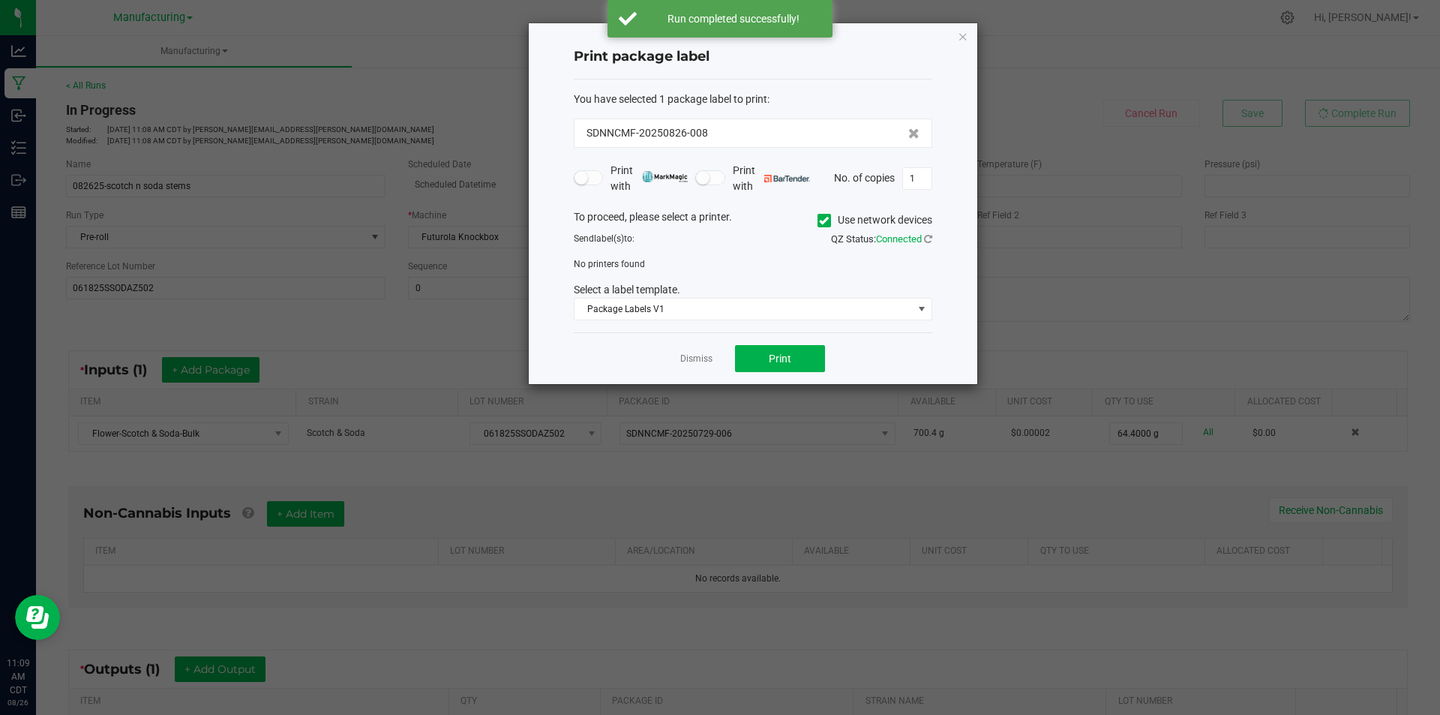
click at [826, 221] on icon at bounding box center [824, 221] width 10 height 0
click at [0, 0] on input "Use network devices" at bounding box center [0, 0] width 0 height 0
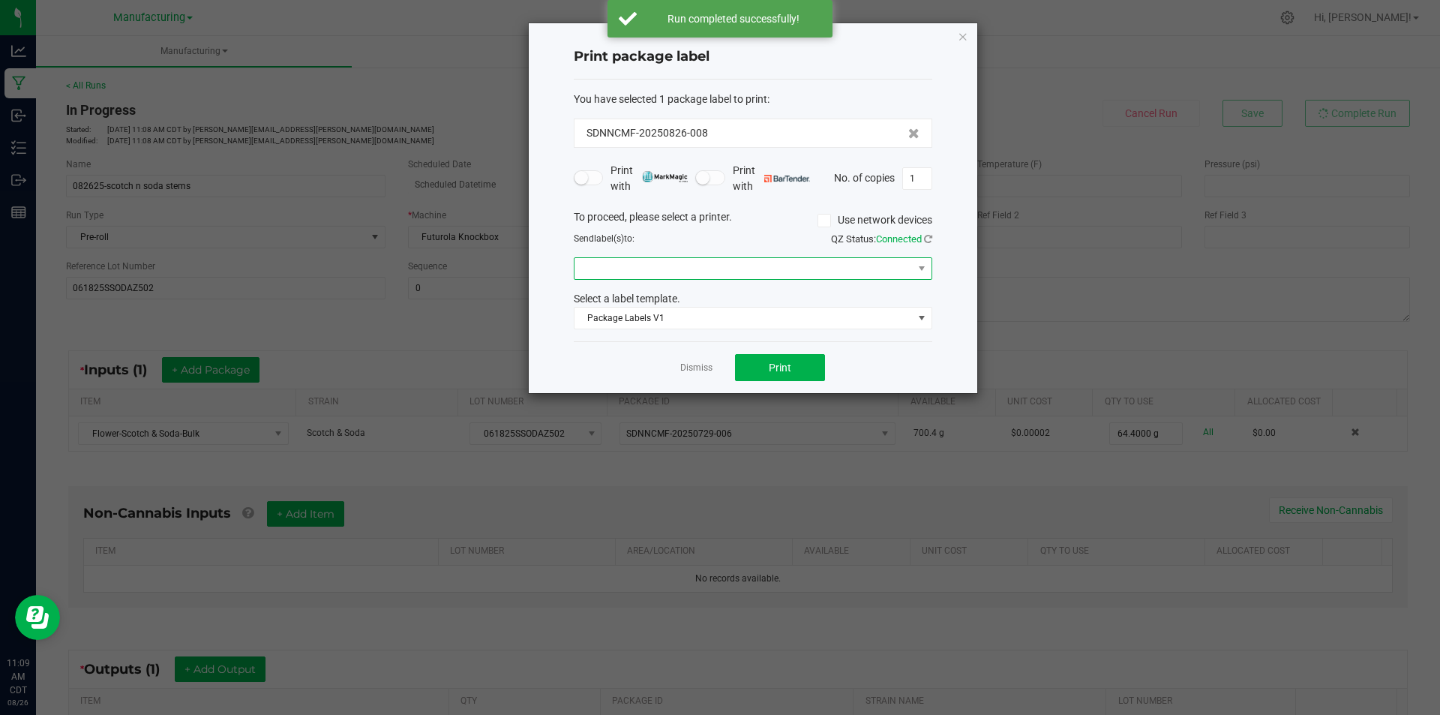
click at [816, 272] on span at bounding box center [744, 268] width 338 height 21
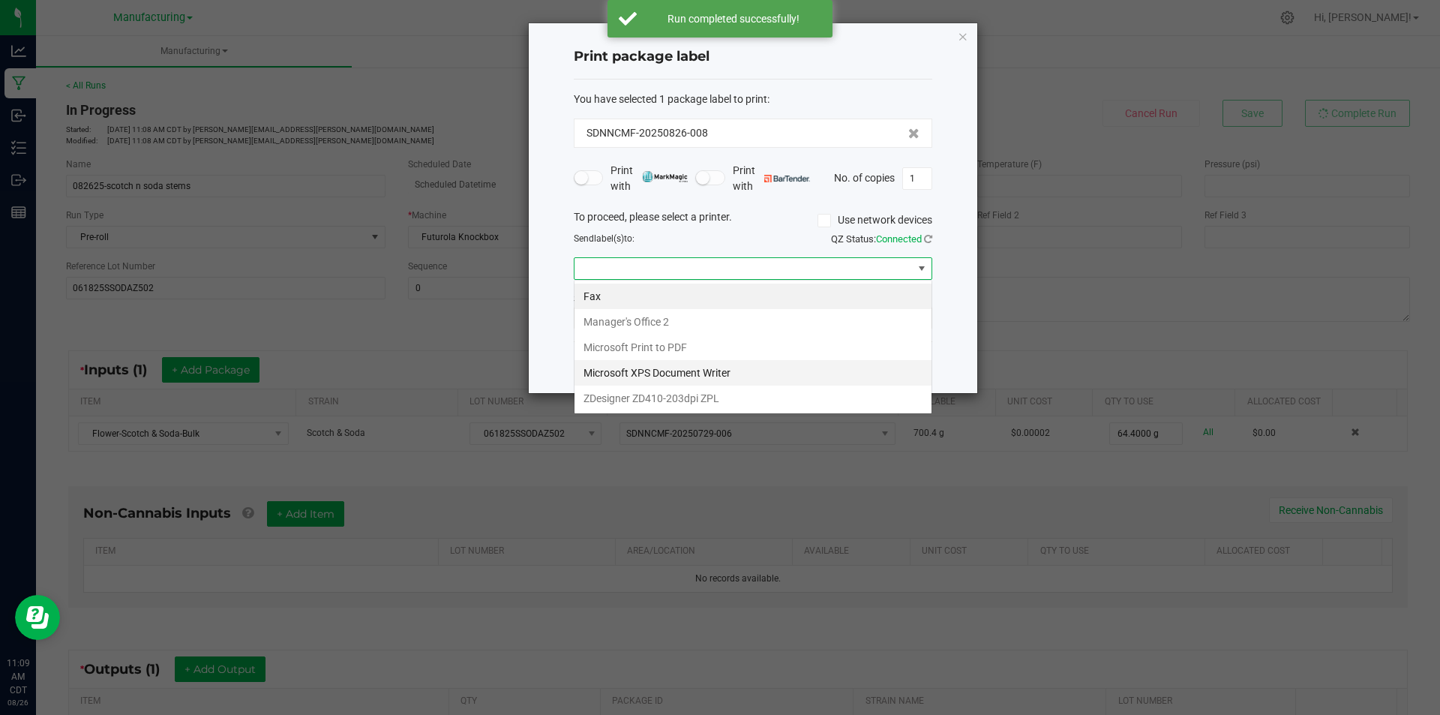
scroll to position [23, 359]
click at [754, 397] on ZPL "ZDesigner ZD410-203dpi ZPL" at bounding box center [753, 399] width 357 height 26
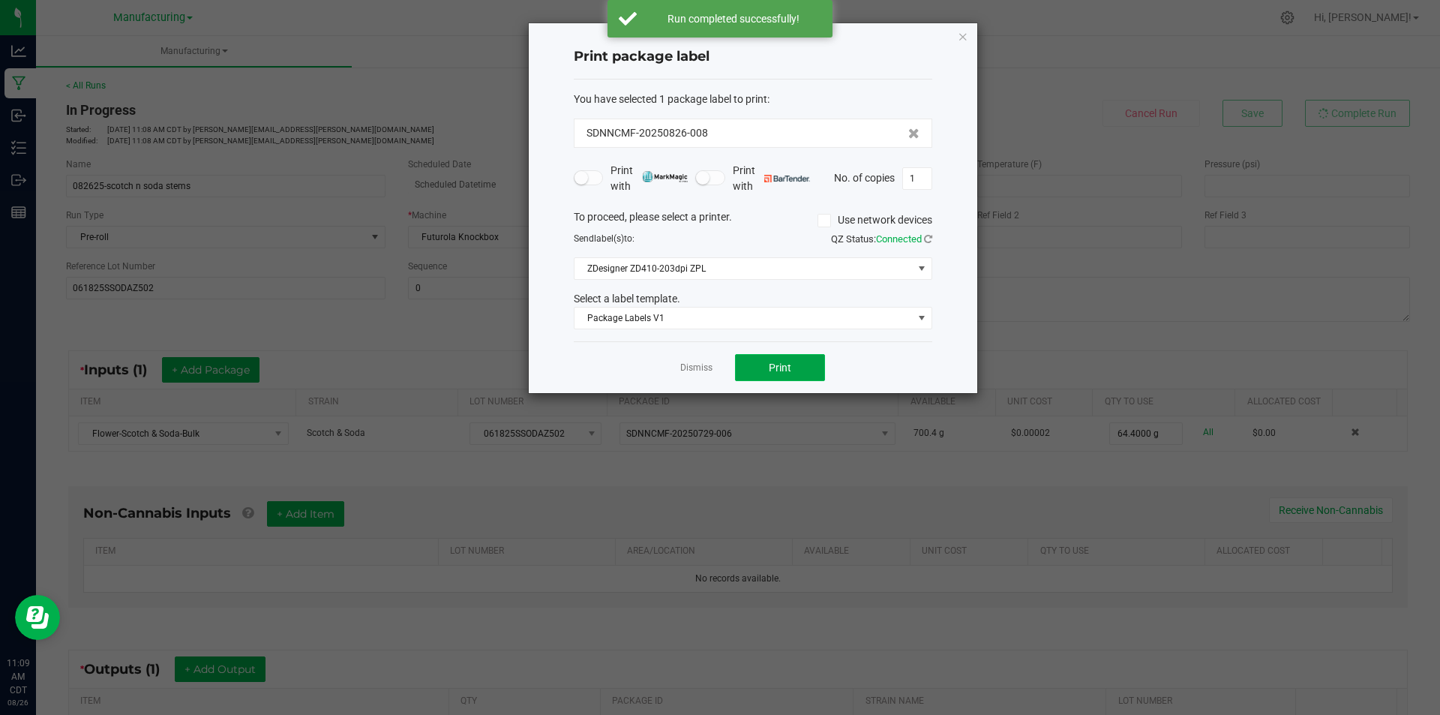
click at [822, 367] on button "Print" at bounding box center [780, 367] width 90 height 27
click at [965, 30] on icon "button" at bounding box center [963, 36] width 11 height 18
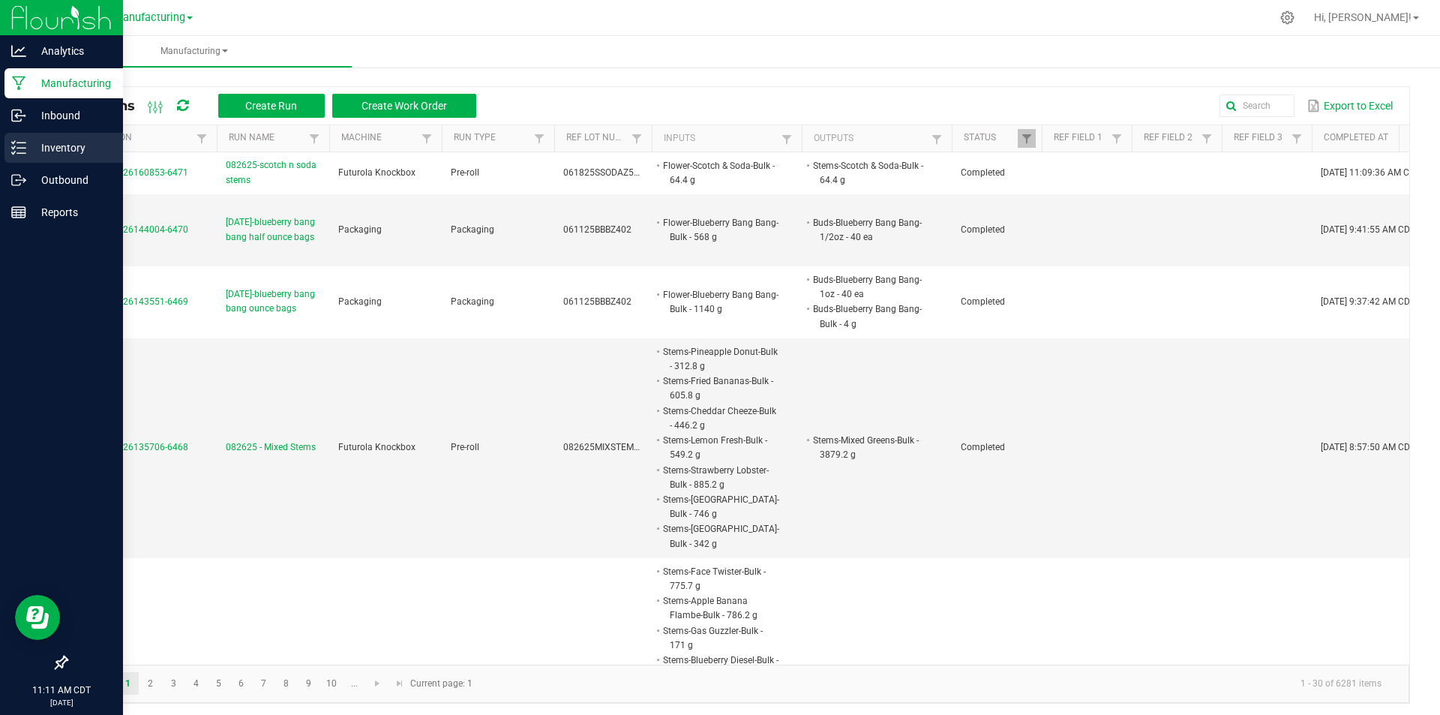
click at [31, 142] on p "Inventory" at bounding box center [71, 148] width 90 height 18
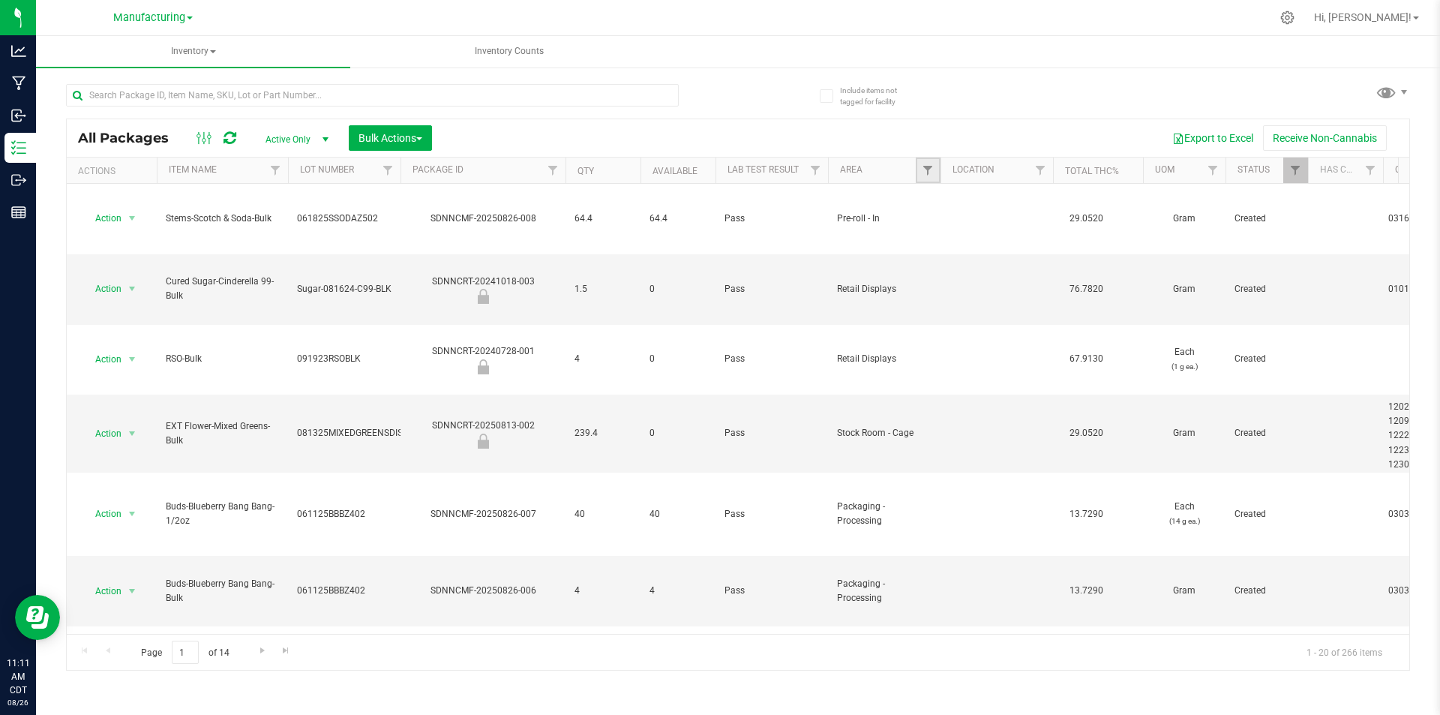
click at [933, 177] on link "Filter" at bounding box center [928, 171] width 25 height 26
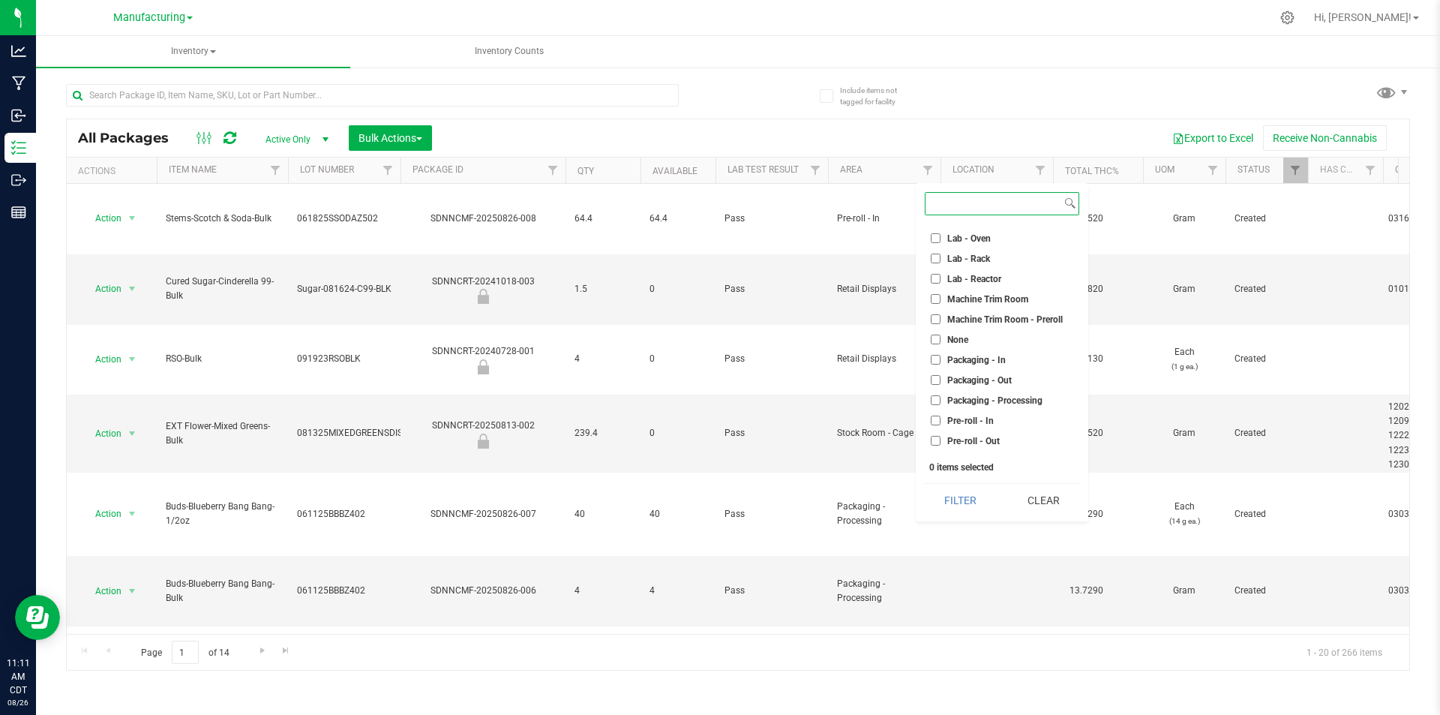
scroll to position [375, 0]
click at [938, 343] on input "Pre-roll - In" at bounding box center [936, 346] width 10 height 10
checkbox input "true"
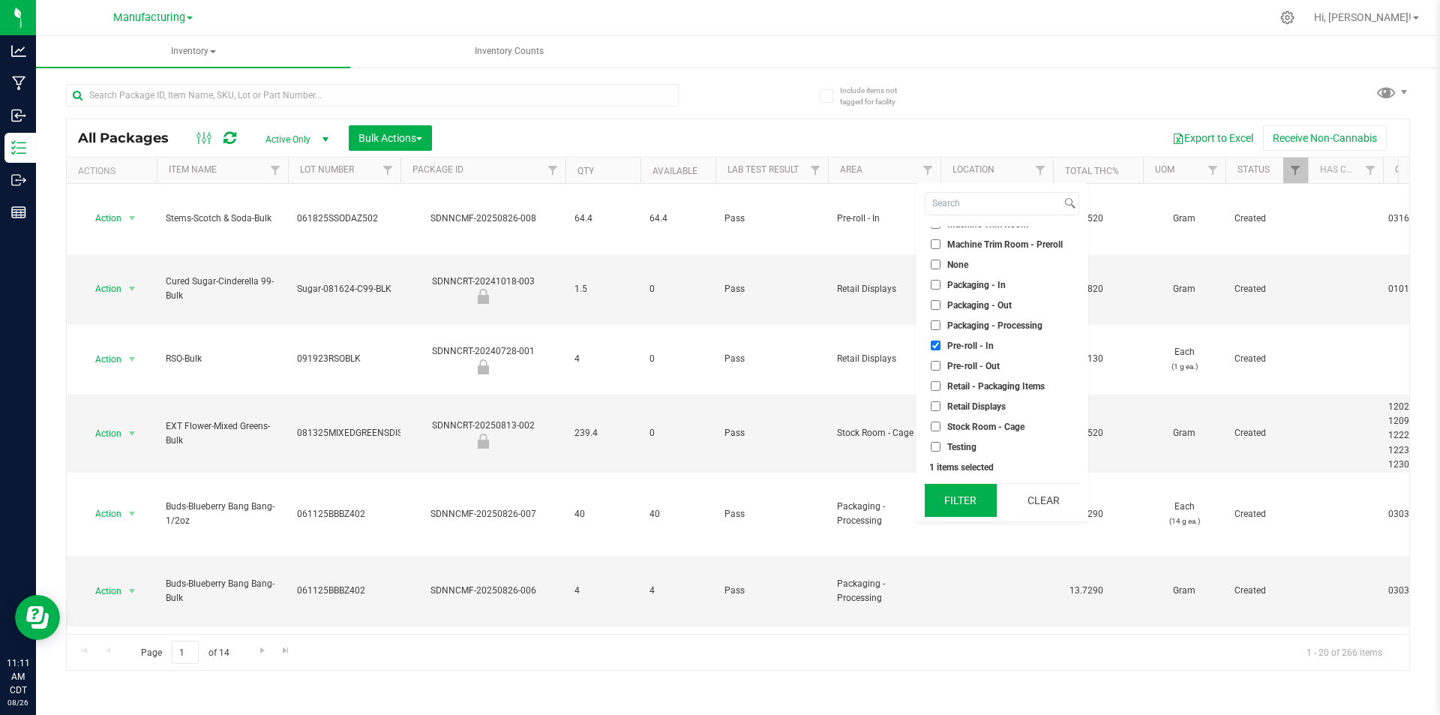
click at [981, 507] on button "Filter" at bounding box center [961, 500] width 72 height 33
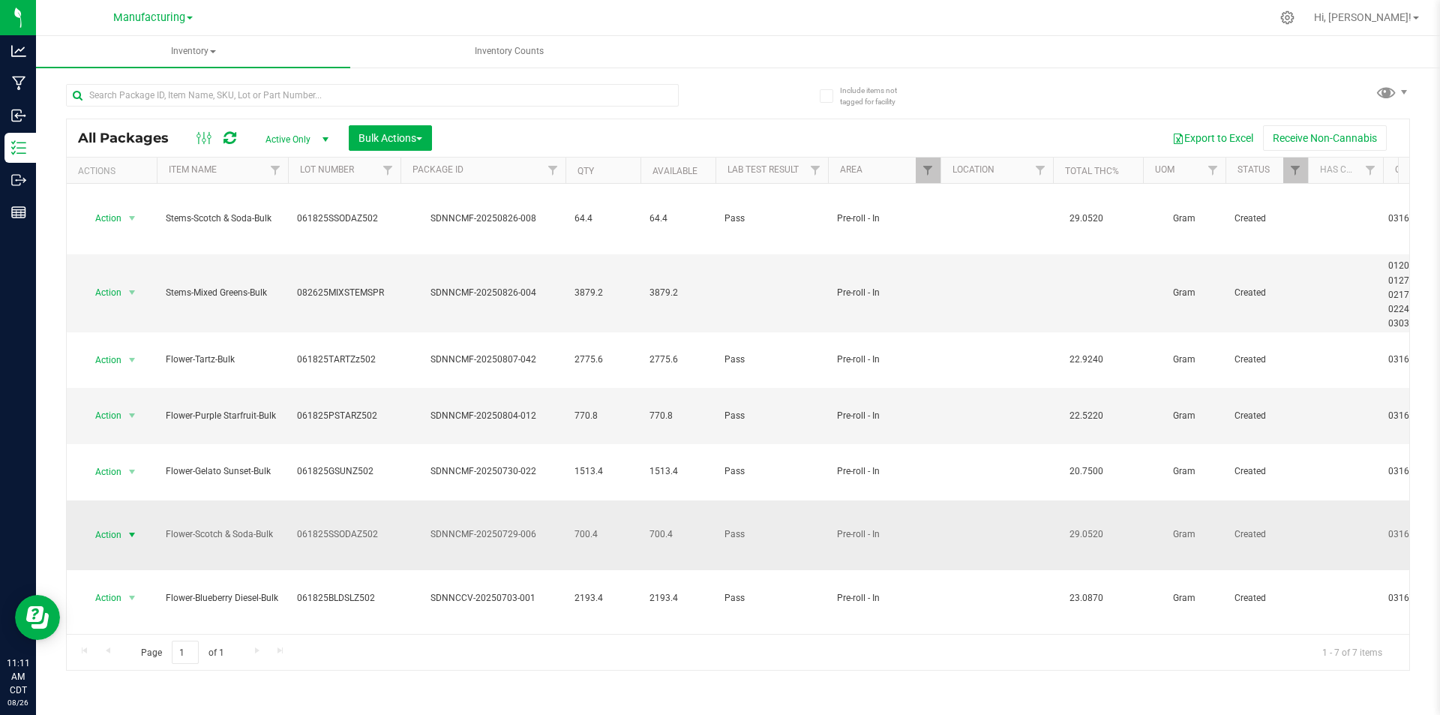
click at [129, 529] on span "select" at bounding box center [132, 535] width 12 height 12
click at [115, 447] on li "Adjust qty" at bounding box center [130, 447] width 95 height 23
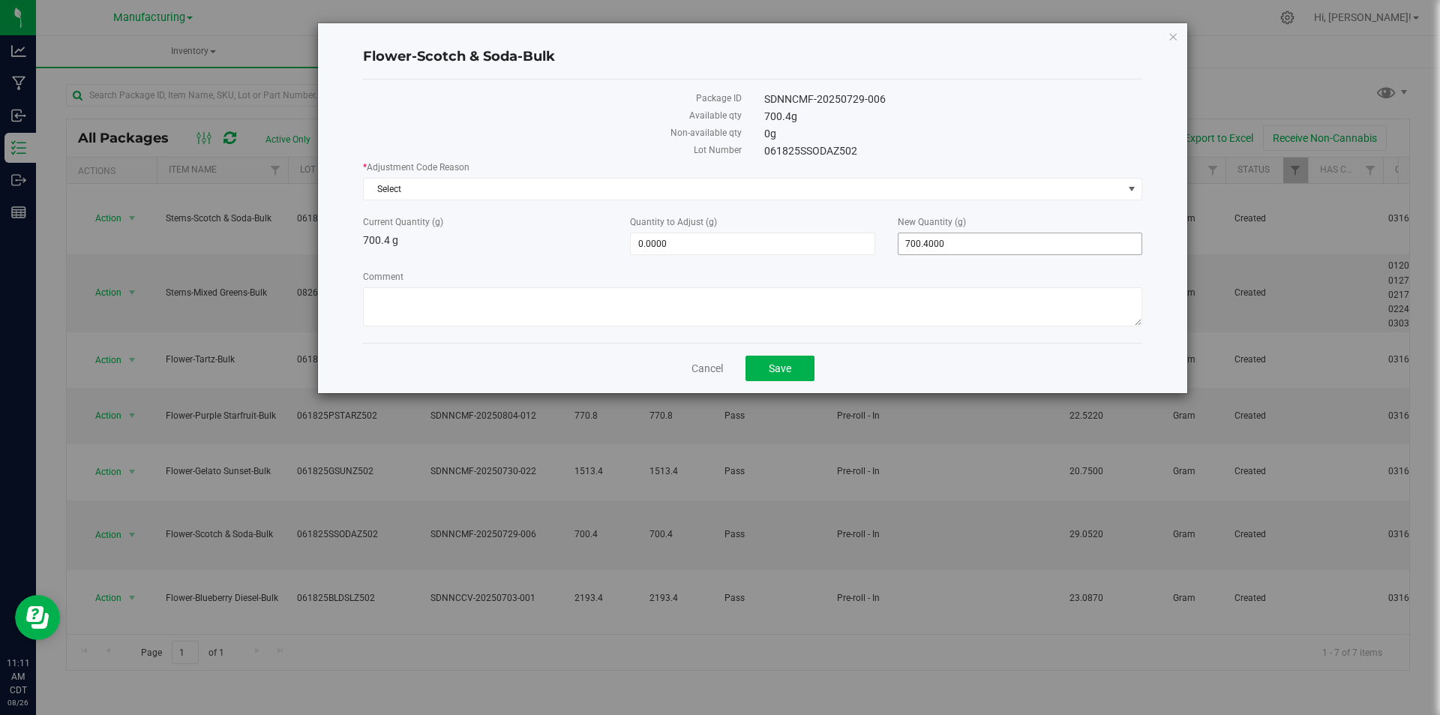
click at [949, 242] on span "700.4000 700.4" at bounding box center [1020, 244] width 245 height 23
type input "7"
type input "667.6"
type input "-32.8000"
type input "667.6000"
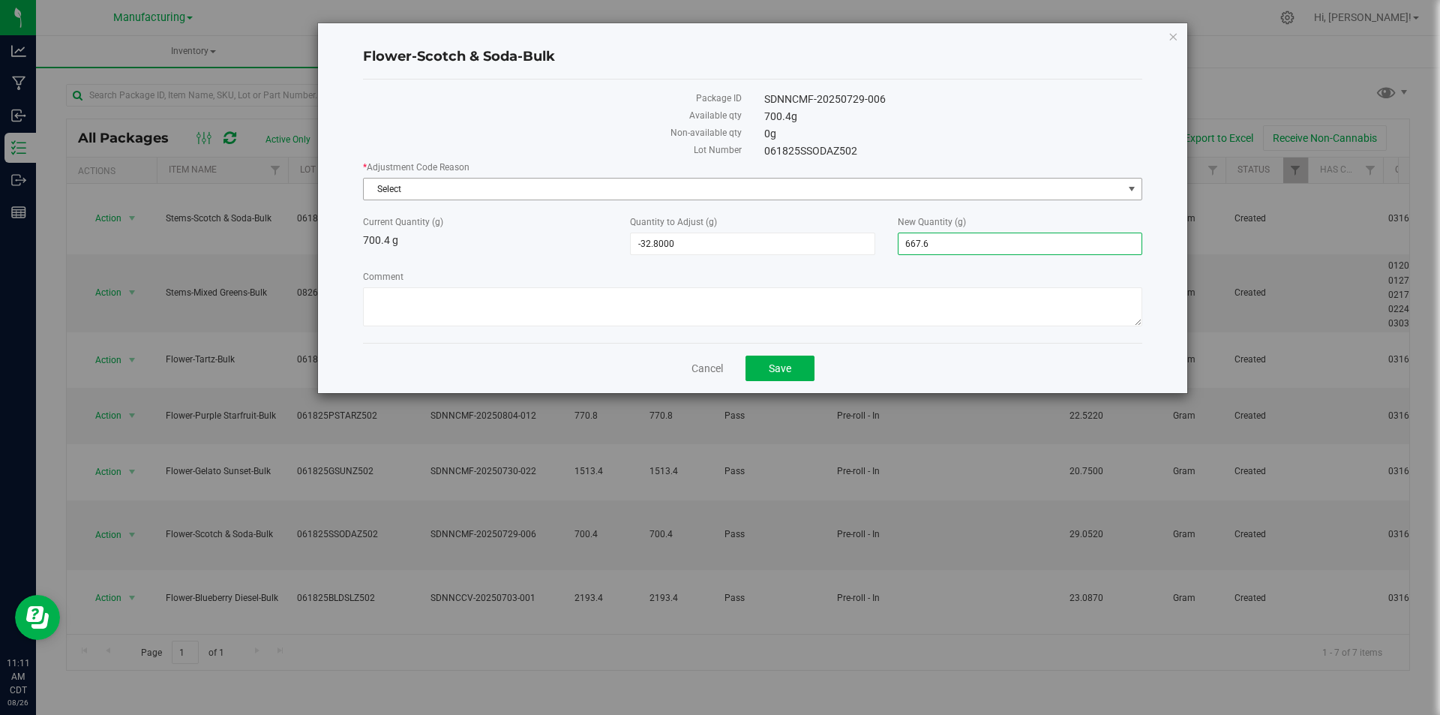
click at [471, 179] on span "Select" at bounding box center [743, 189] width 759 height 21
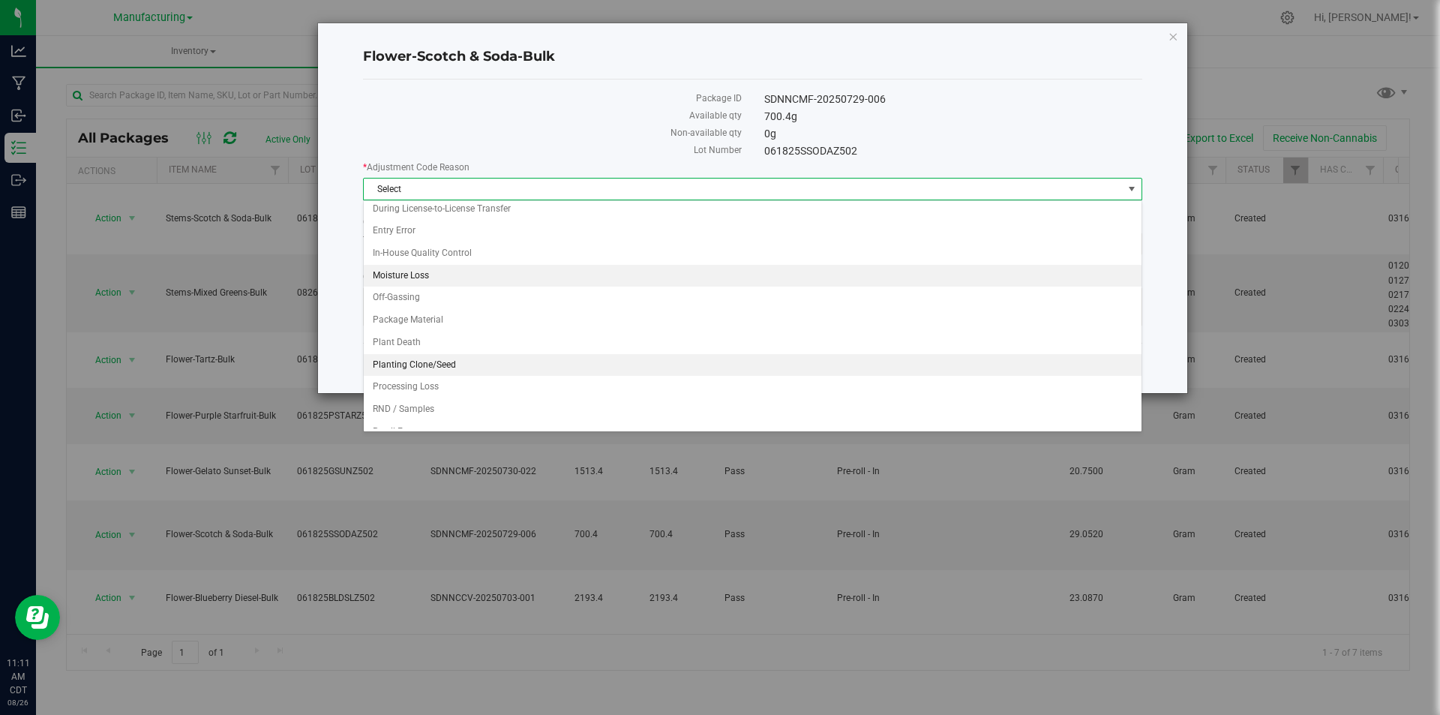
scroll to position [75, 0]
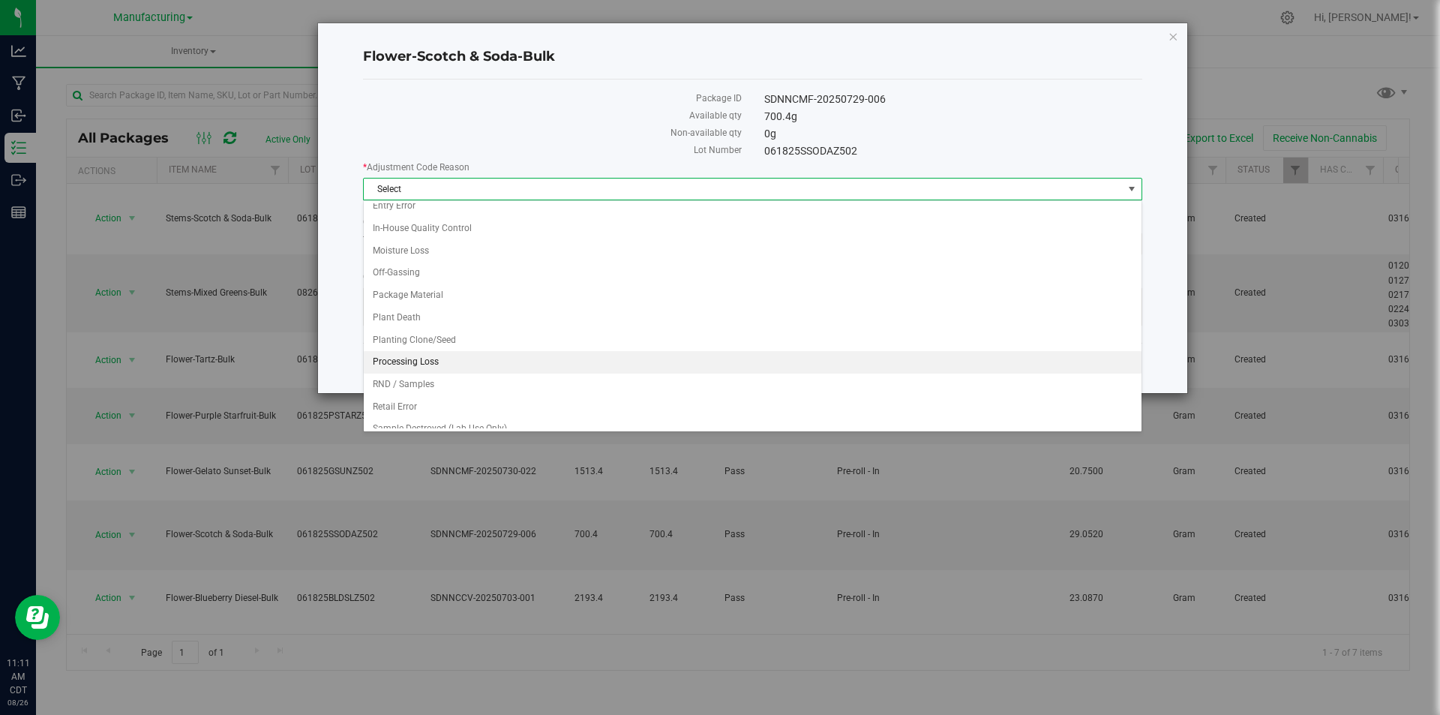
click at [430, 356] on li "Processing Loss" at bounding box center [753, 362] width 778 height 23
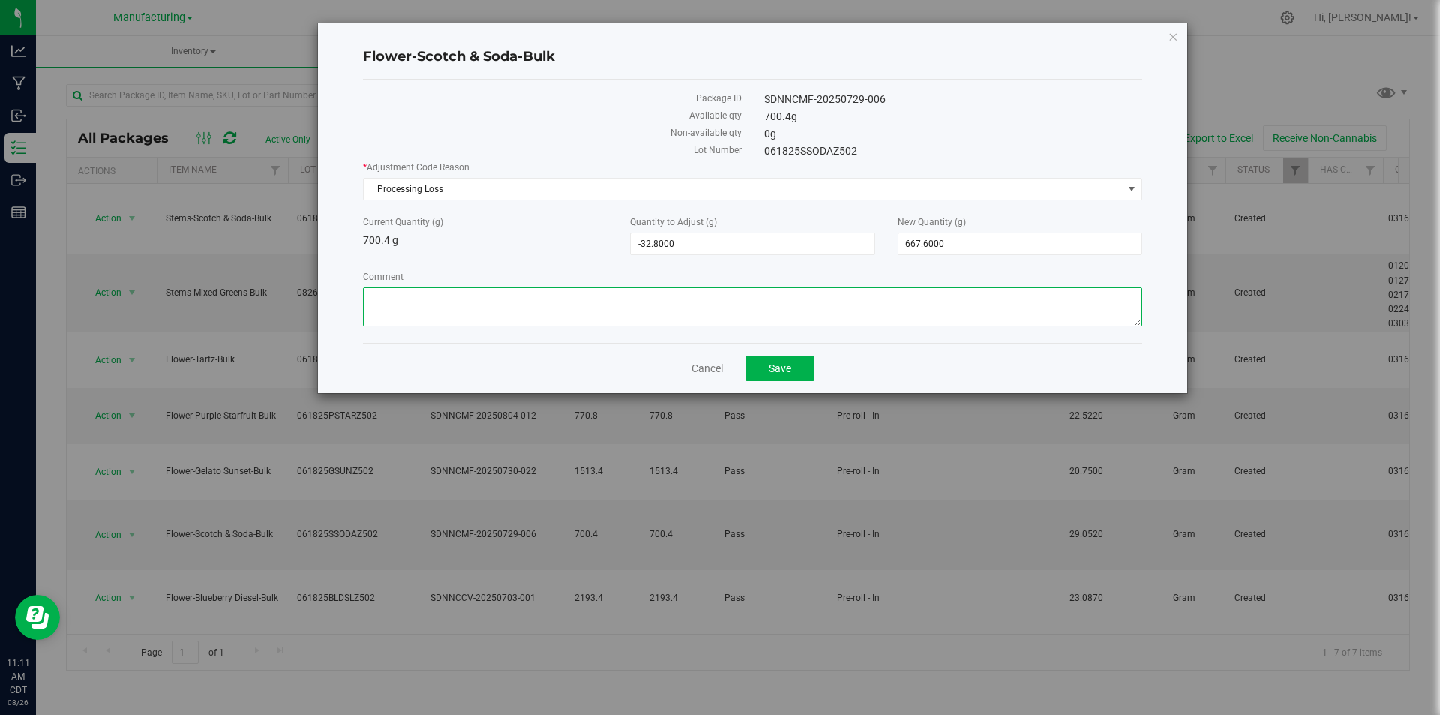
click at [457, 307] on textarea "Comment" at bounding box center [753, 306] width 780 height 39
type textarea "preroll processing loss"
click at [787, 371] on span "Save" at bounding box center [780, 368] width 23 height 12
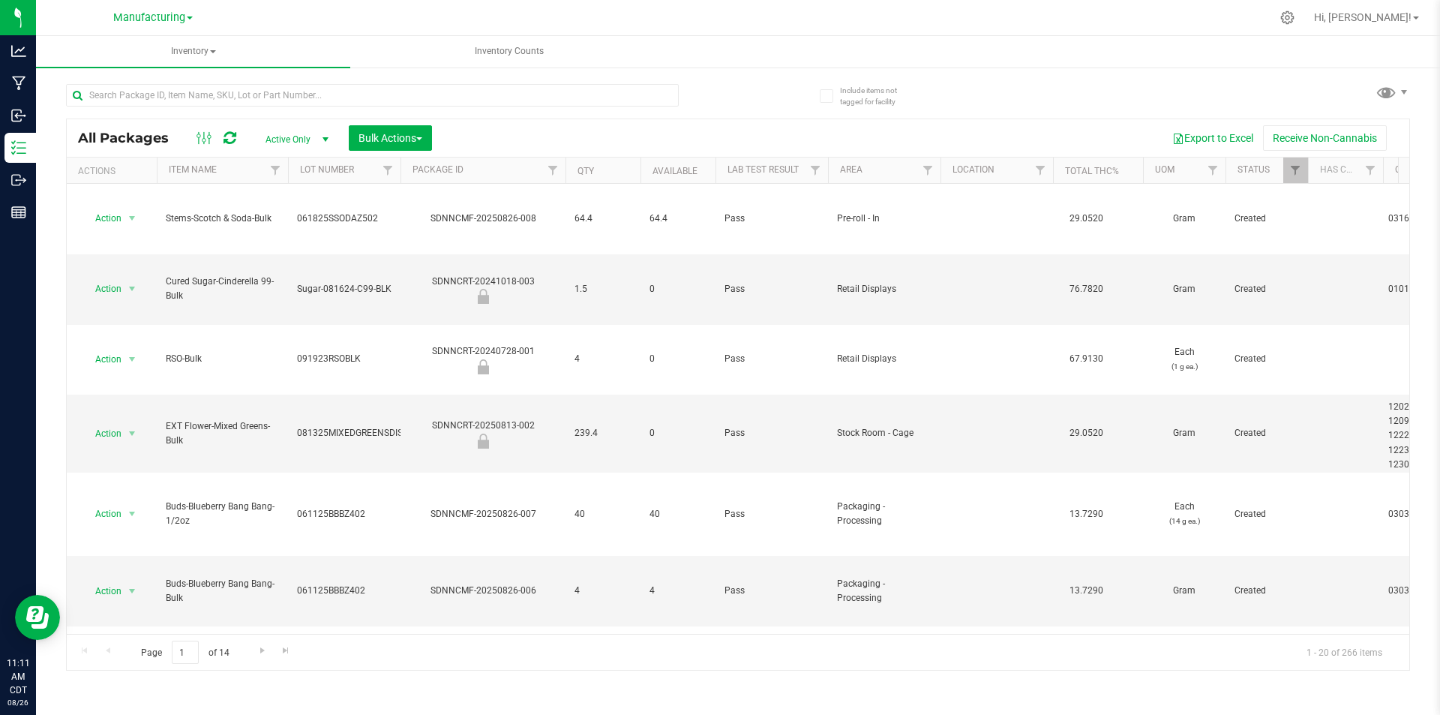
click at [939, 170] on div at bounding box center [941, 171] width 7 height 26
drag, startPoint x: 927, startPoint y: 170, endPoint x: 927, endPoint y: 182, distance: 11.3
click at [927, 171] on span "Filter" at bounding box center [928, 170] width 12 height 12
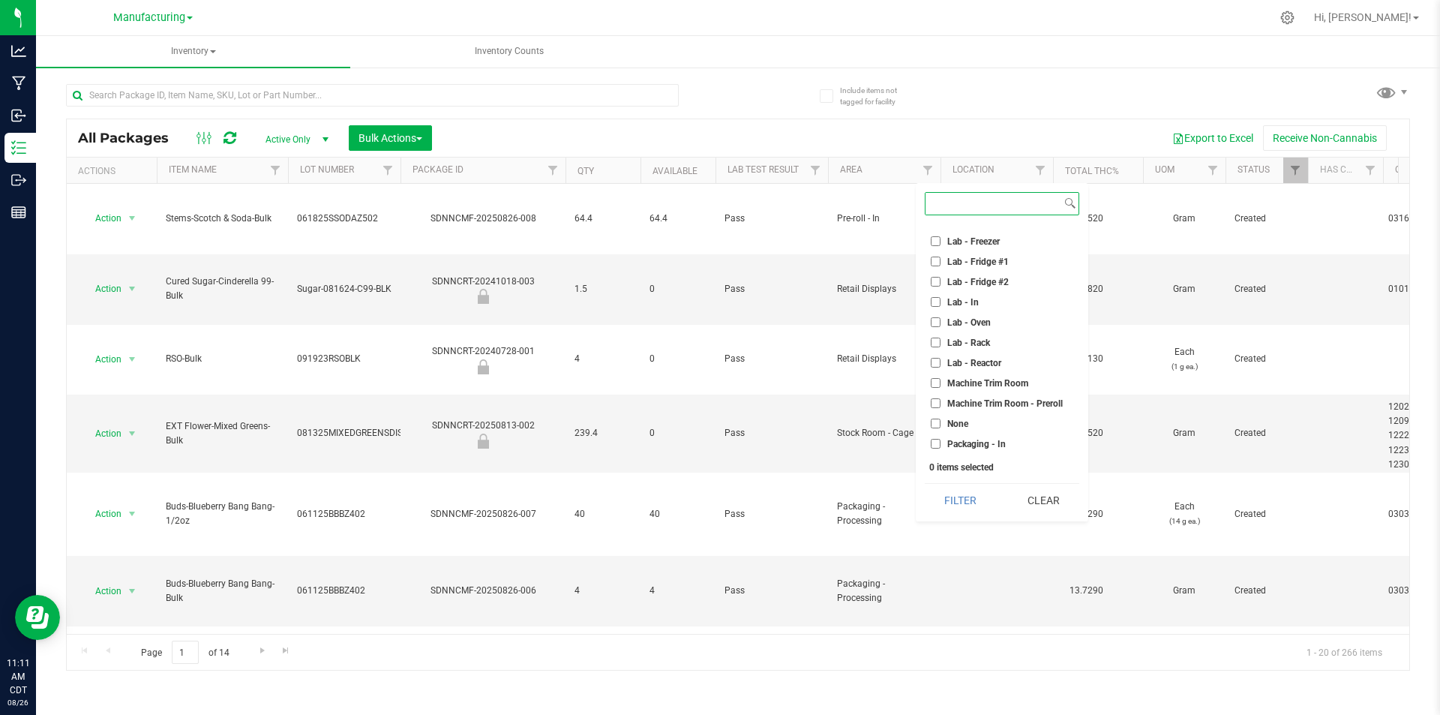
scroll to position [300, 0]
click at [933, 420] on input "Pre-roll - In" at bounding box center [936, 421] width 10 height 10
checkbox input "true"
click at [943, 491] on button "Filter" at bounding box center [961, 500] width 72 height 33
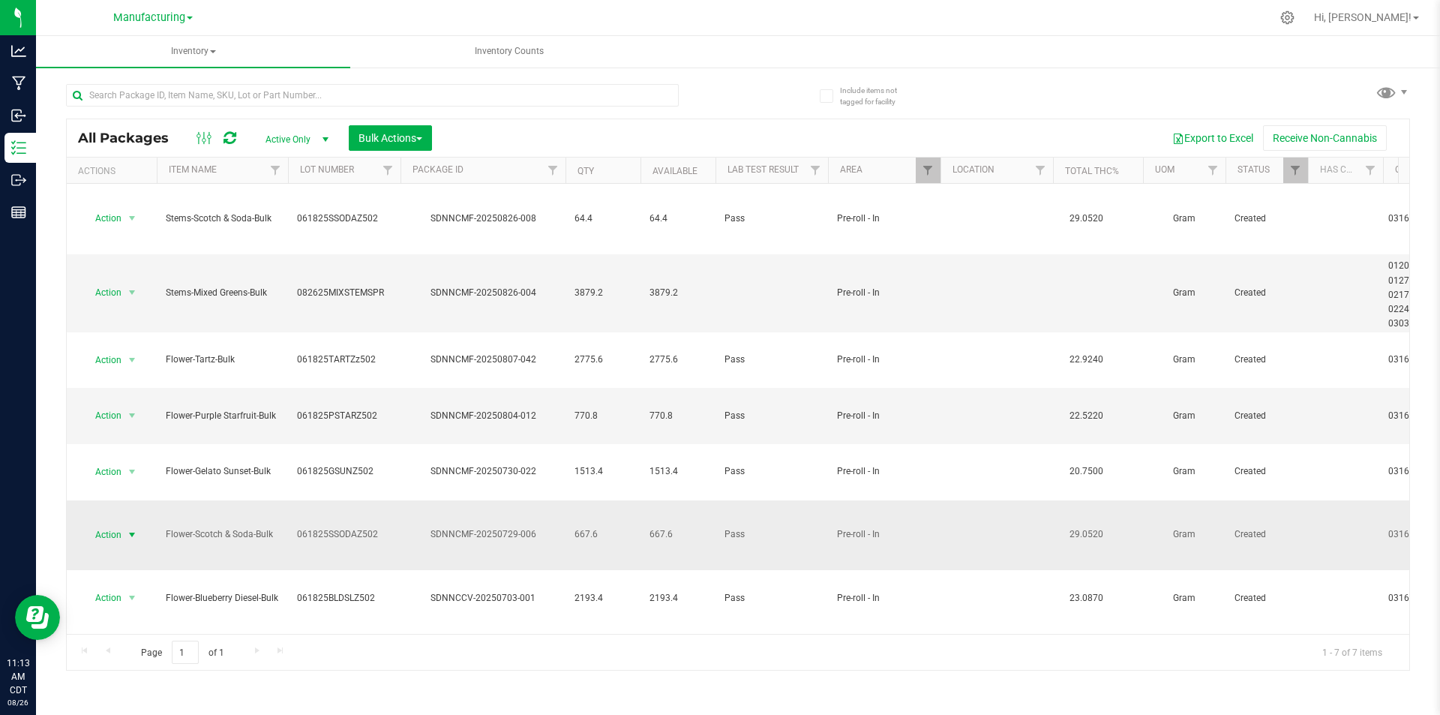
click at [132, 529] on span "select" at bounding box center [132, 535] width 12 height 12
click at [137, 536] on li "Locate package" at bounding box center [130, 536] width 95 height 23
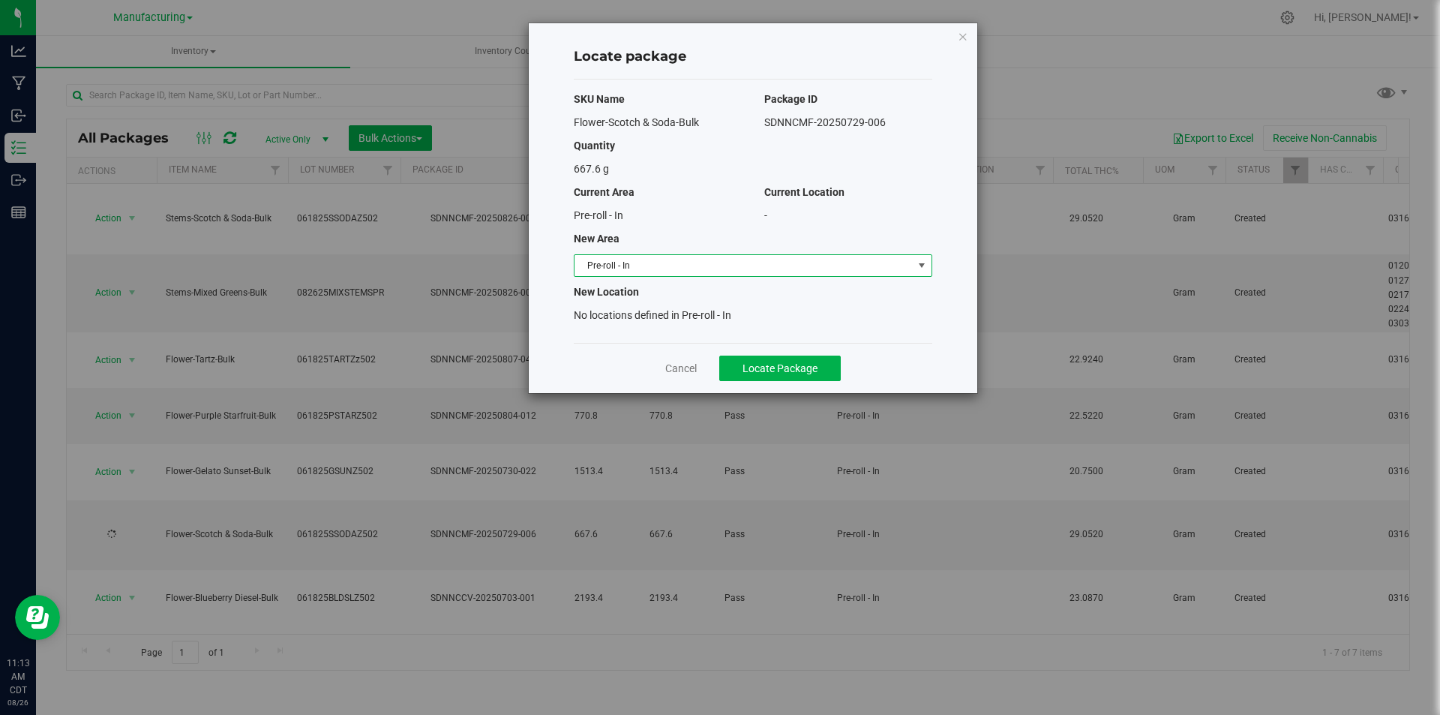
click at [832, 269] on span "Pre-roll - In" at bounding box center [744, 265] width 338 height 21
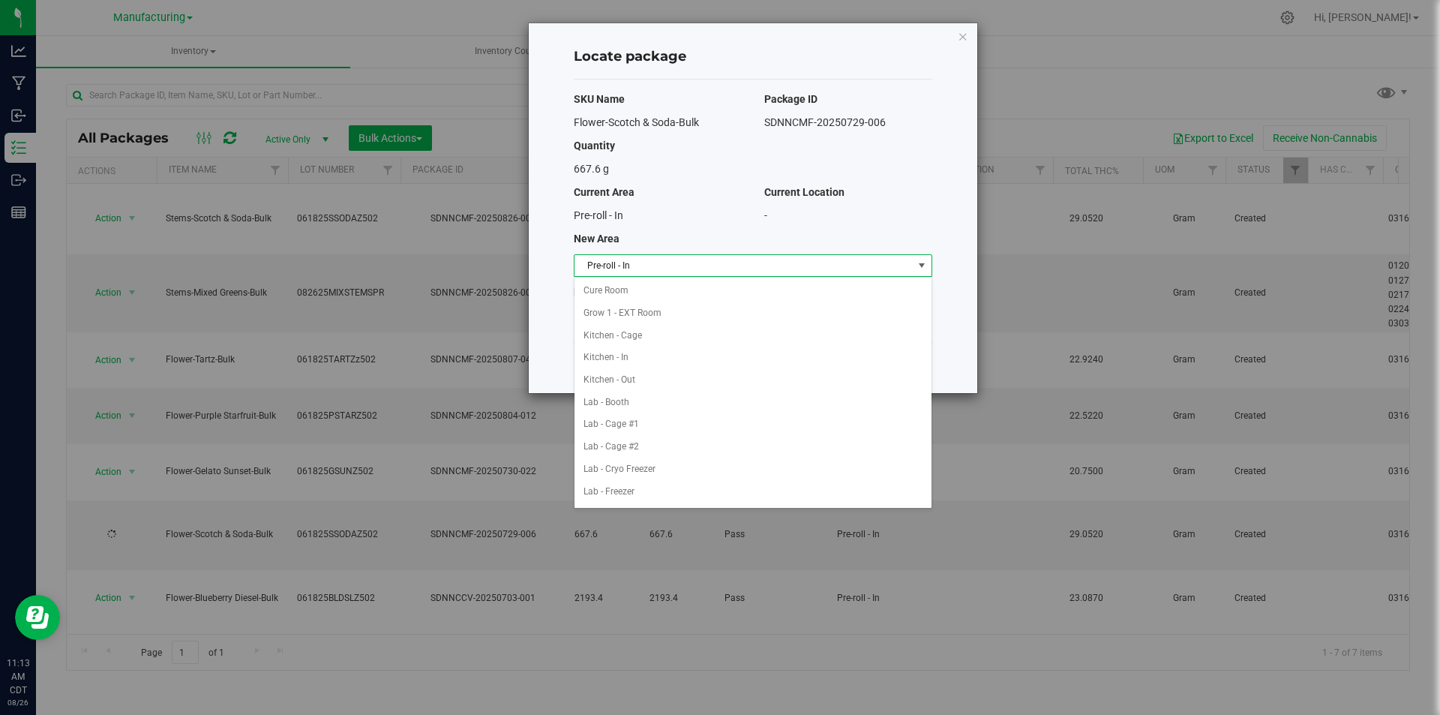
scroll to position [266, 0]
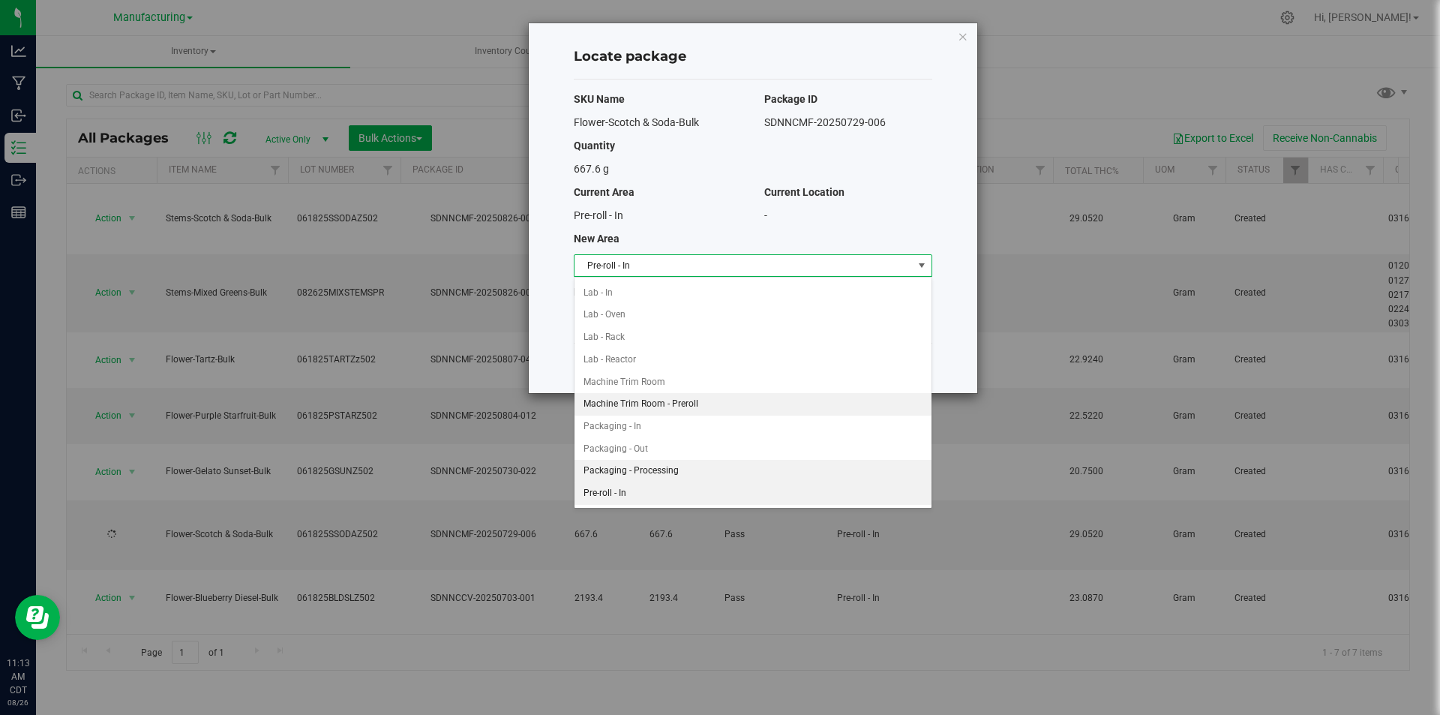
click at [695, 407] on li "Machine Trim Room - Preroll" at bounding box center [753, 404] width 357 height 23
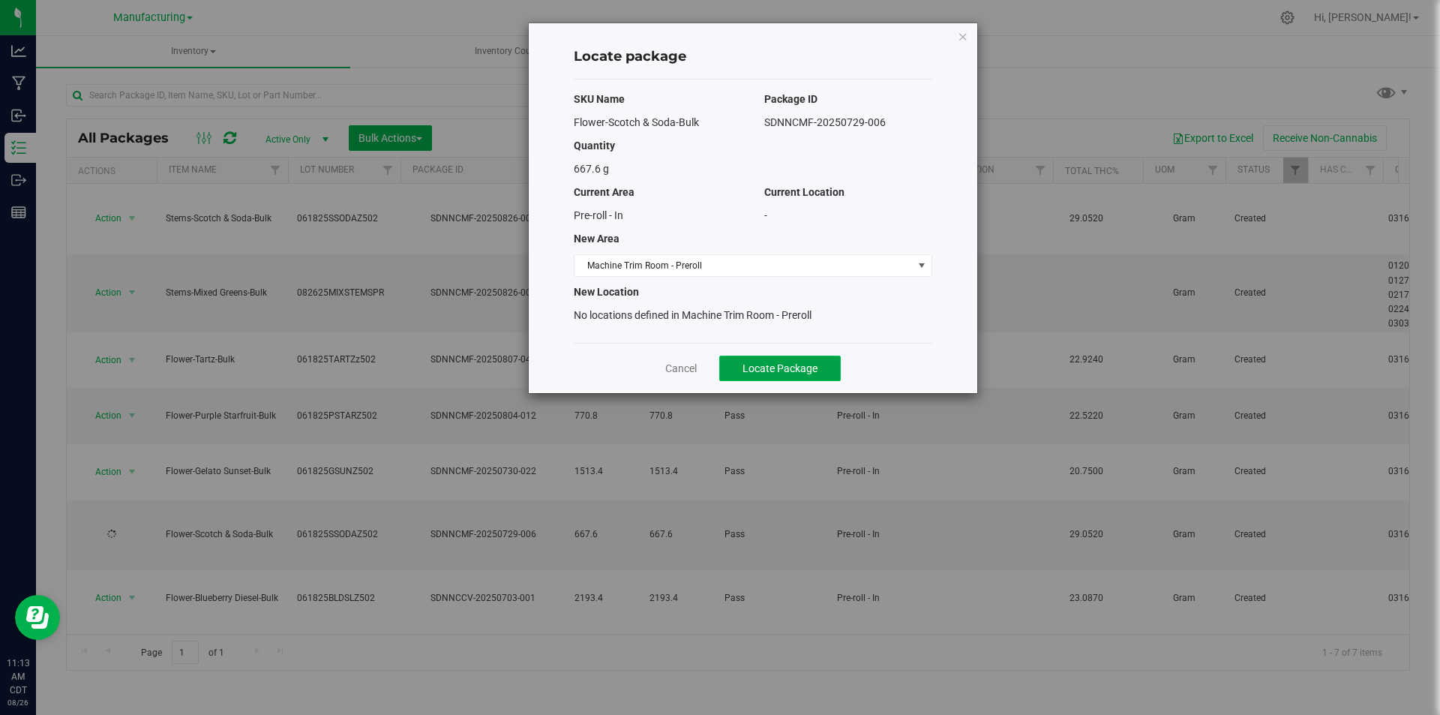
click at [762, 375] on button "Locate Package" at bounding box center [780, 369] width 122 height 26
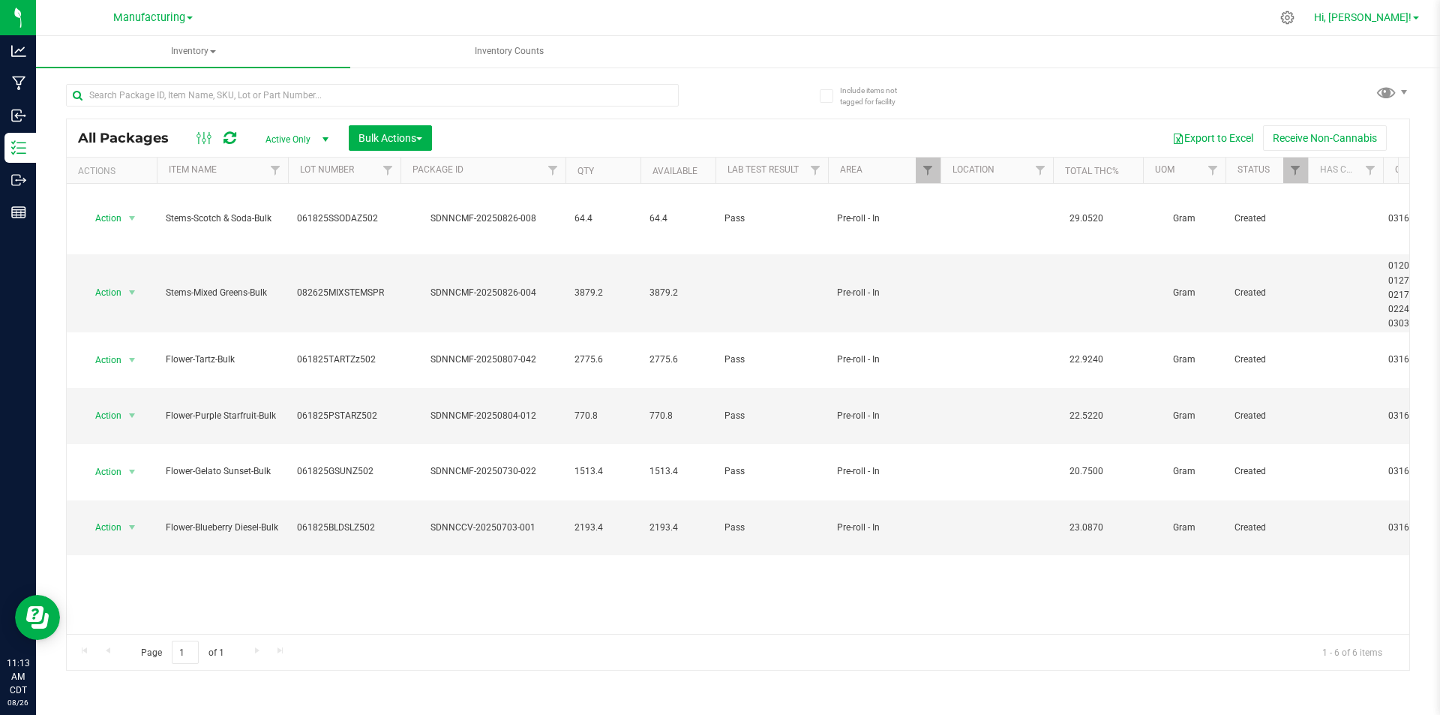
click at [1377, 14] on span "Hi, [PERSON_NAME]!" at bounding box center [1363, 17] width 98 height 12
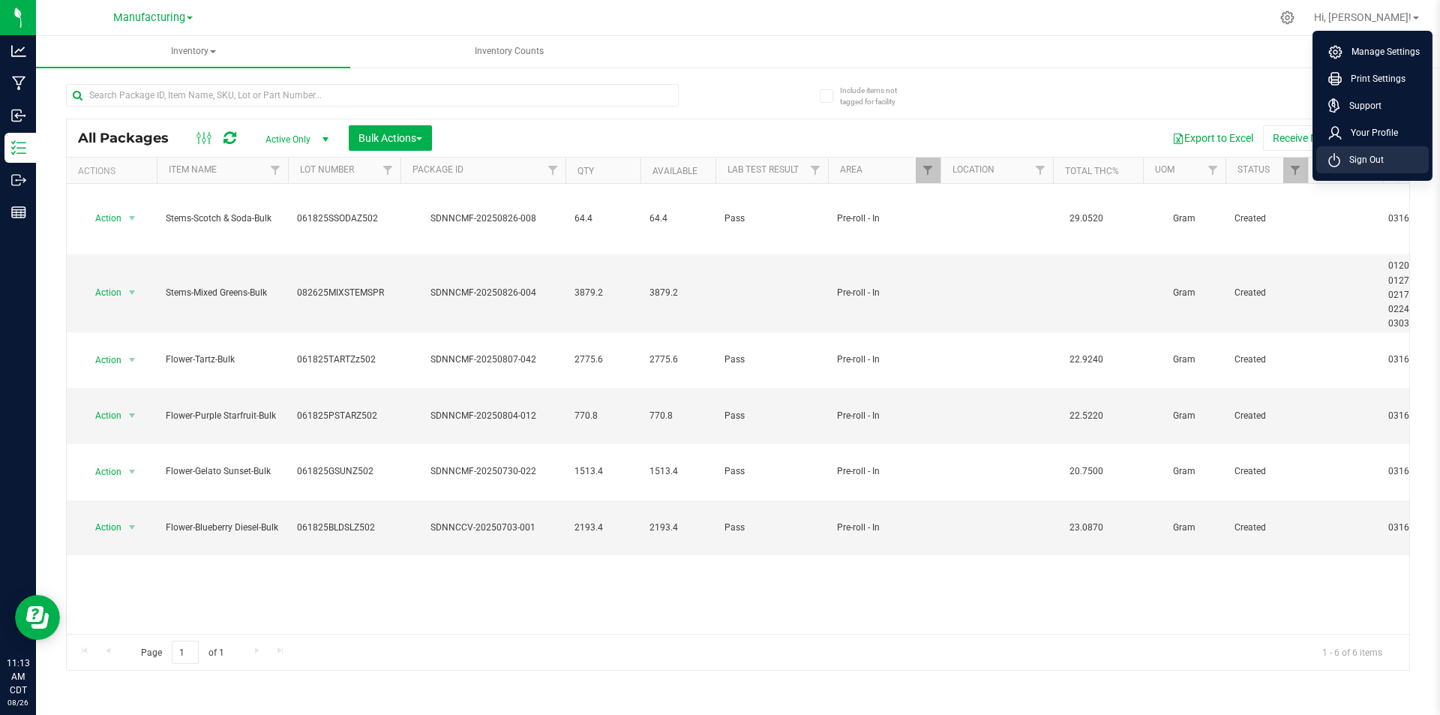
click at [1367, 162] on span "Sign Out" at bounding box center [1363, 159] width 44 height 15
